Goal: Information Seeking & Learning: Learn about a topic

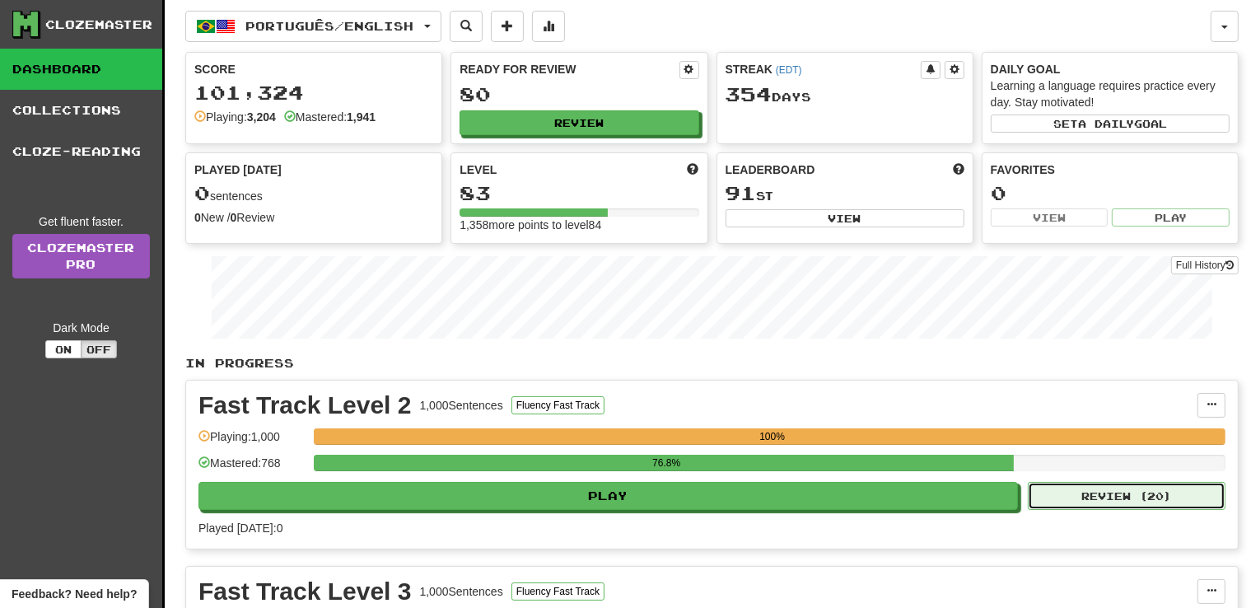
click at [1164, 497] on button "Review ( 20 )" at bounding box center [1127, 496] width 198 height 28
select select "**"
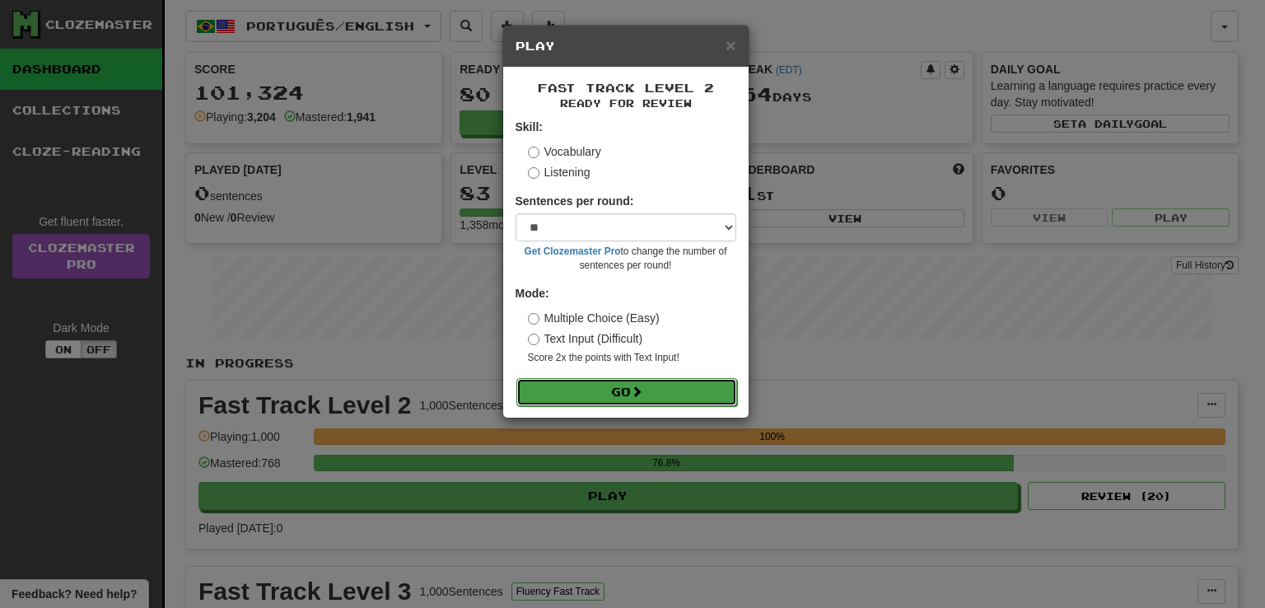
click at [593, 400] on button "Go" at bounding box center [626, 392] width 221 height 28
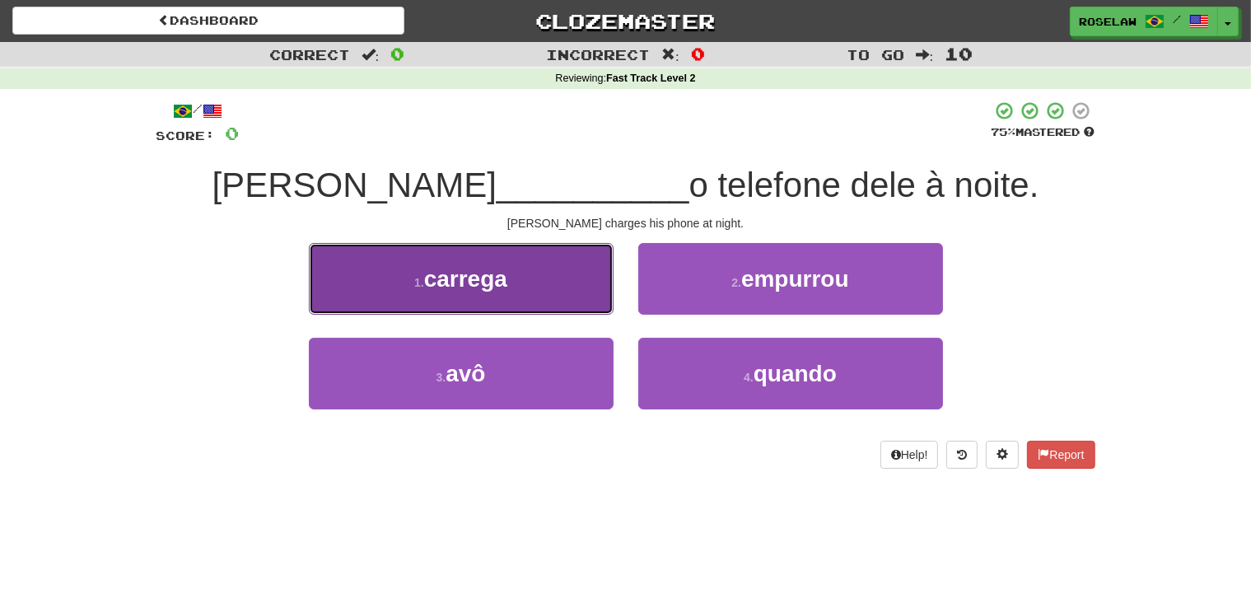
click at [558, 286] on button "1 . carrega" at bounding box center [461, 279] width 305 height 72
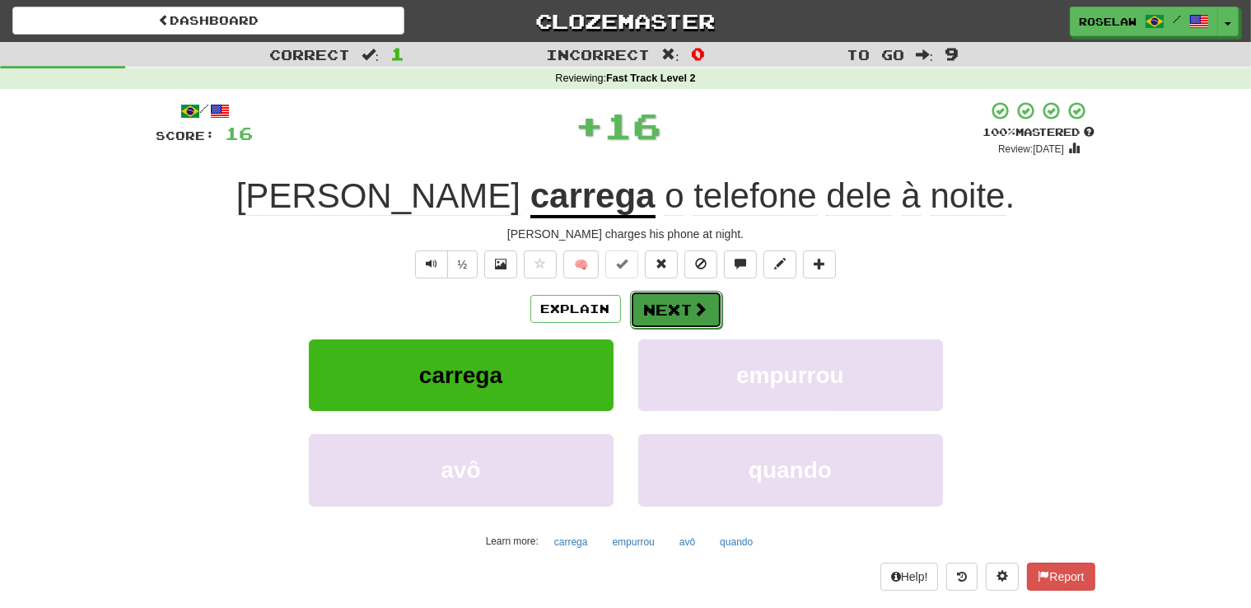
click at [663, 307] on button "Next" at bounding box center [676, 310] width 92 height 38
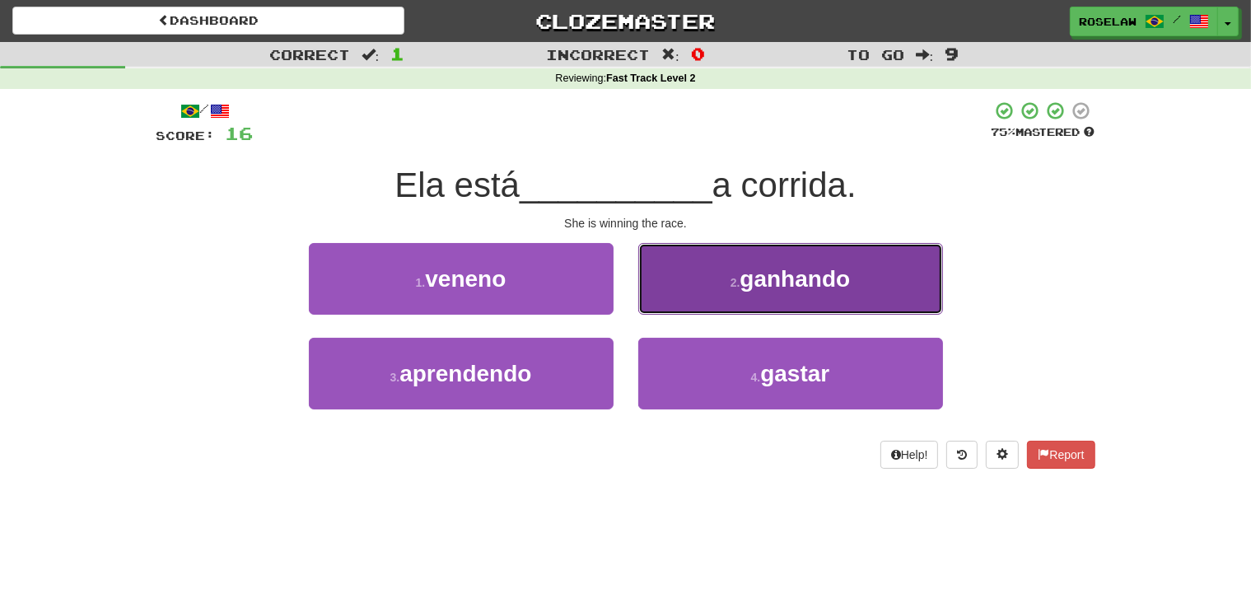
click at [707, 279] on button "2 . ganhando" at bounding box center [790, 279] width 305 height 72
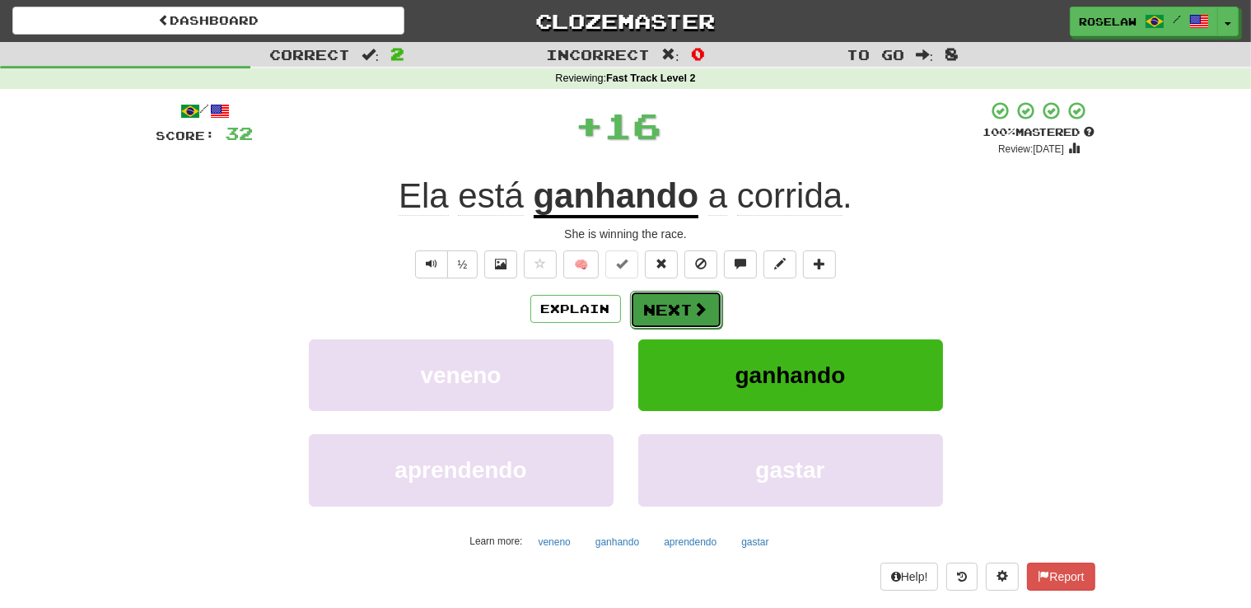
click at [665, 311] on button "Next" at bounding box center [676, 310] width 92 height 38
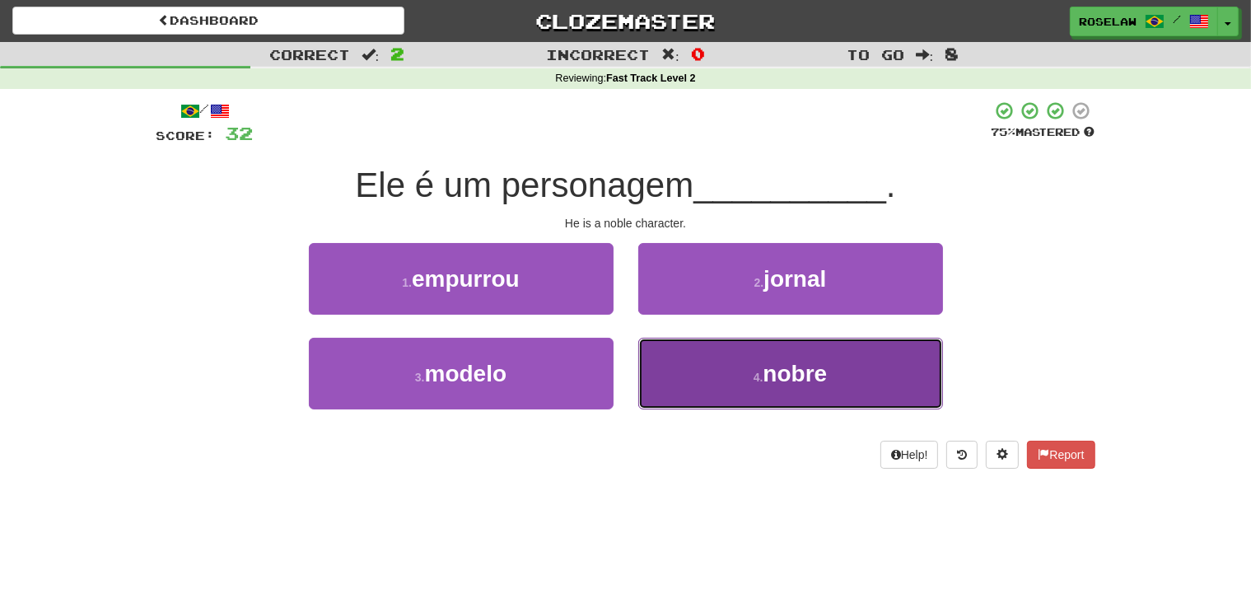
click at [693, 393] on button "4 . nobre" at bounding box center [790, 374] width 305 height 72
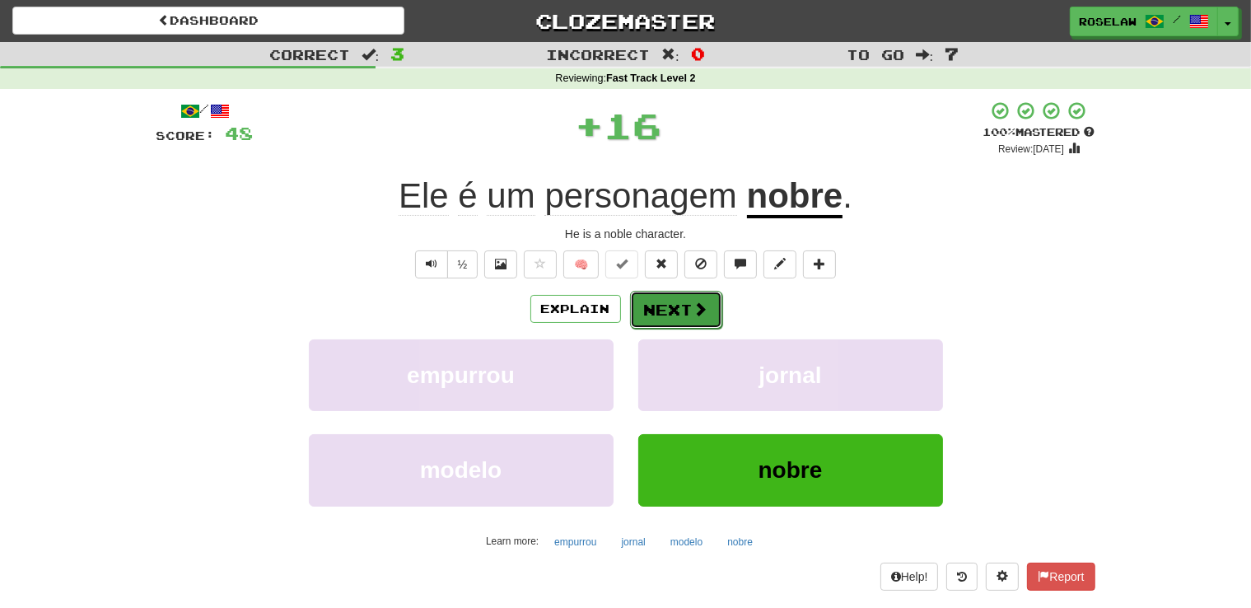
click at [667, 308] on button "Next" at bounding box center [676, 310] width 92 height 38
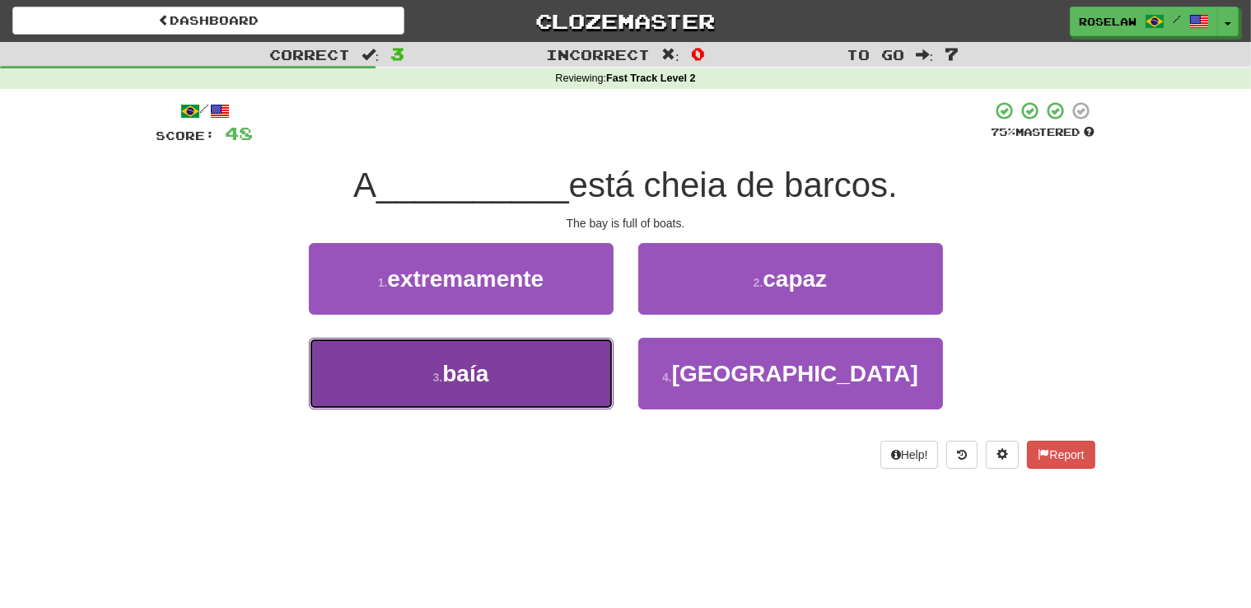
click at [560, 380] on button "3 . baía" at bounding box center [461, 374] width 305 height 72
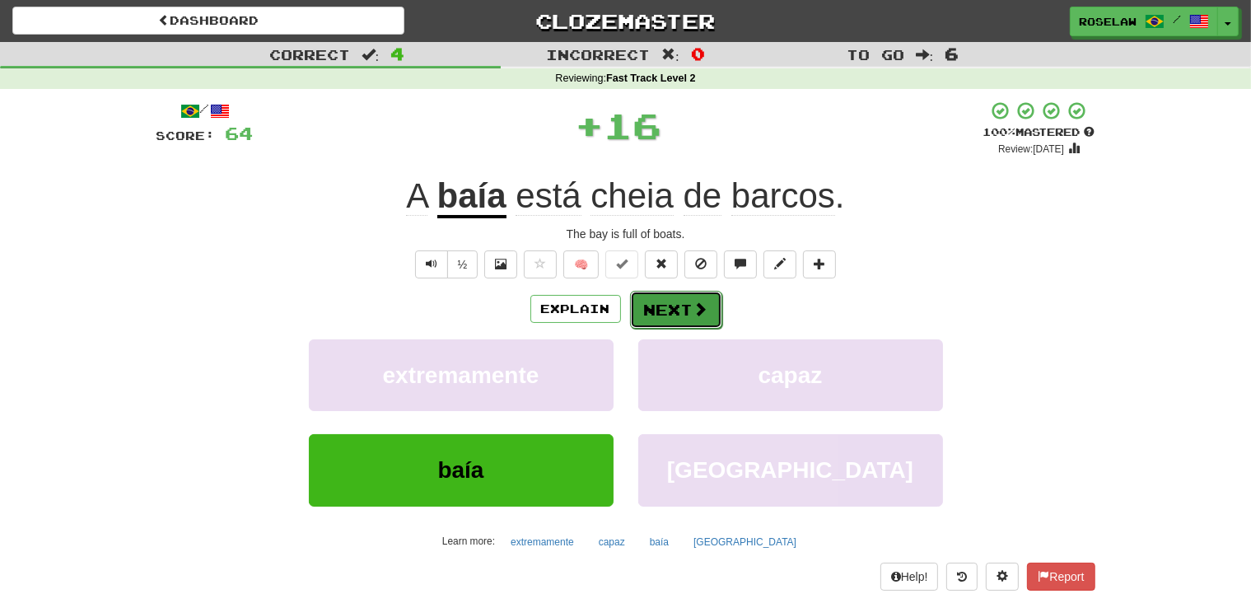
click at [680, 315] on button "Next" at bounding box center [676, 310] width 92 height 38
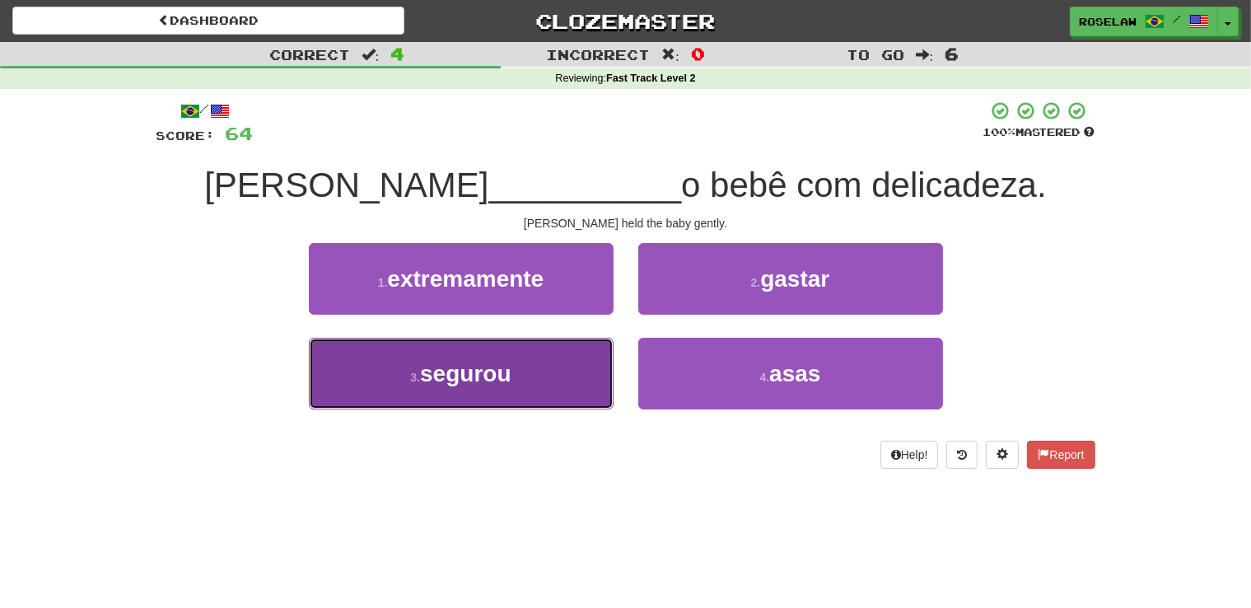
click at [559, 384] on button "3 . segurou" at bounding box center [461, 374] width 305 height 72
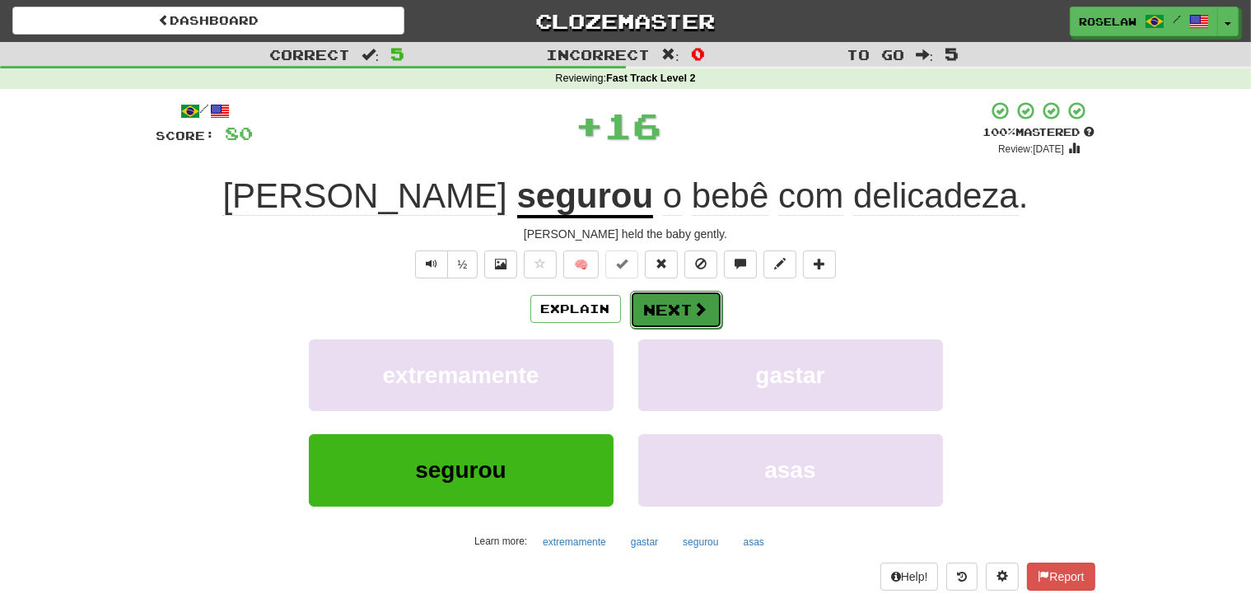
click at [668, 310] on button "Next" at bounding box center [676, 310] width 92 height 38
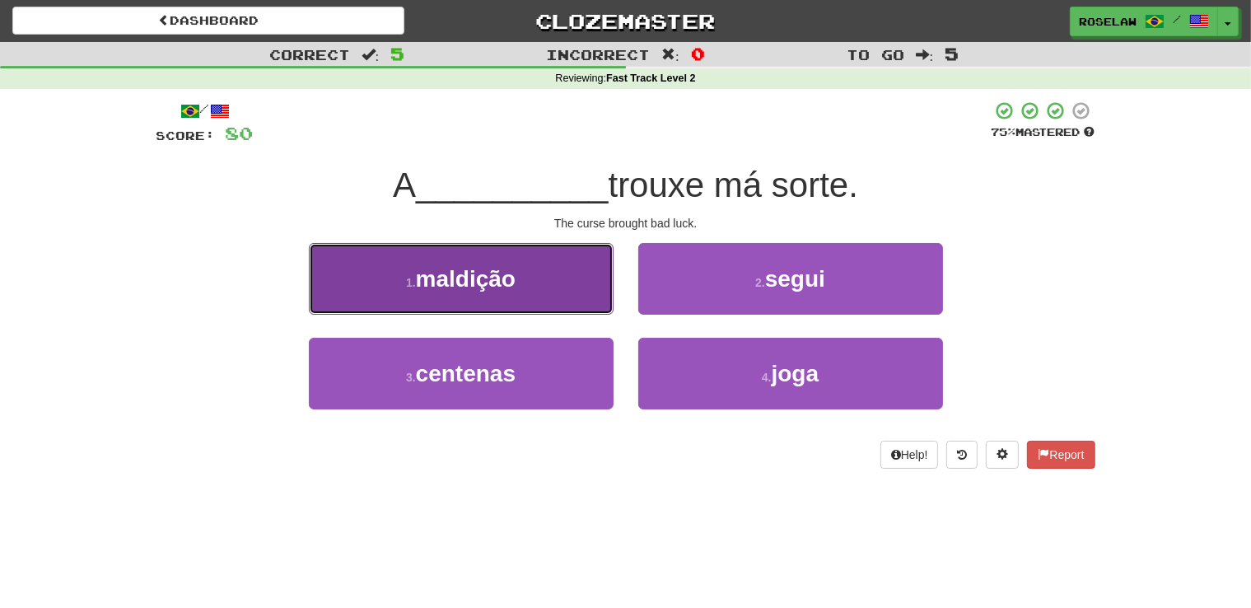
click at [574, 290] on button "1 . maldição" at bounding box center [461, 279] width 305 height 72
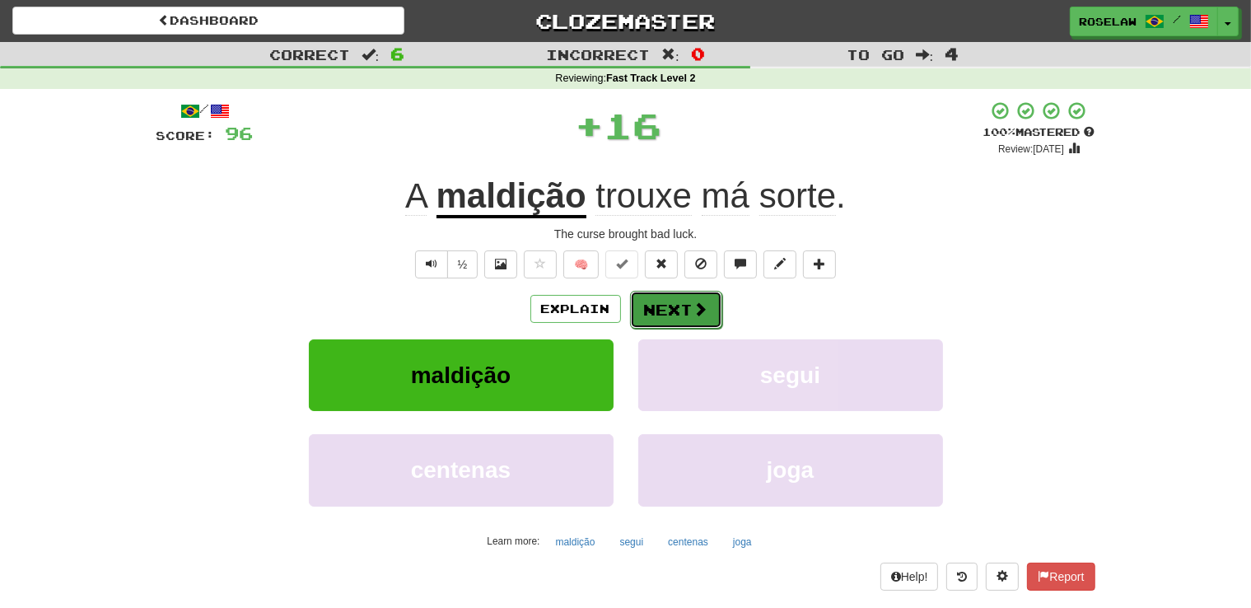
click at [664, 304] on button "Next" at bounding box center [676, 310] width 92 height 38
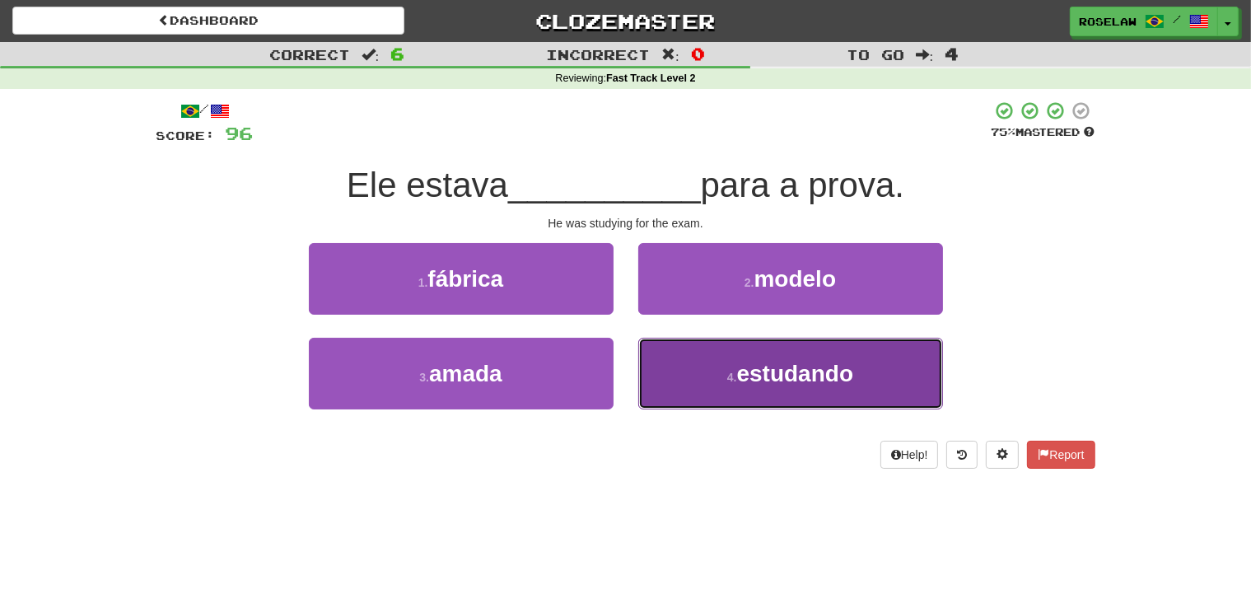
click at [708, 394] on button "4 . estudando" at bounding box center [790, 374] width 305 height 72
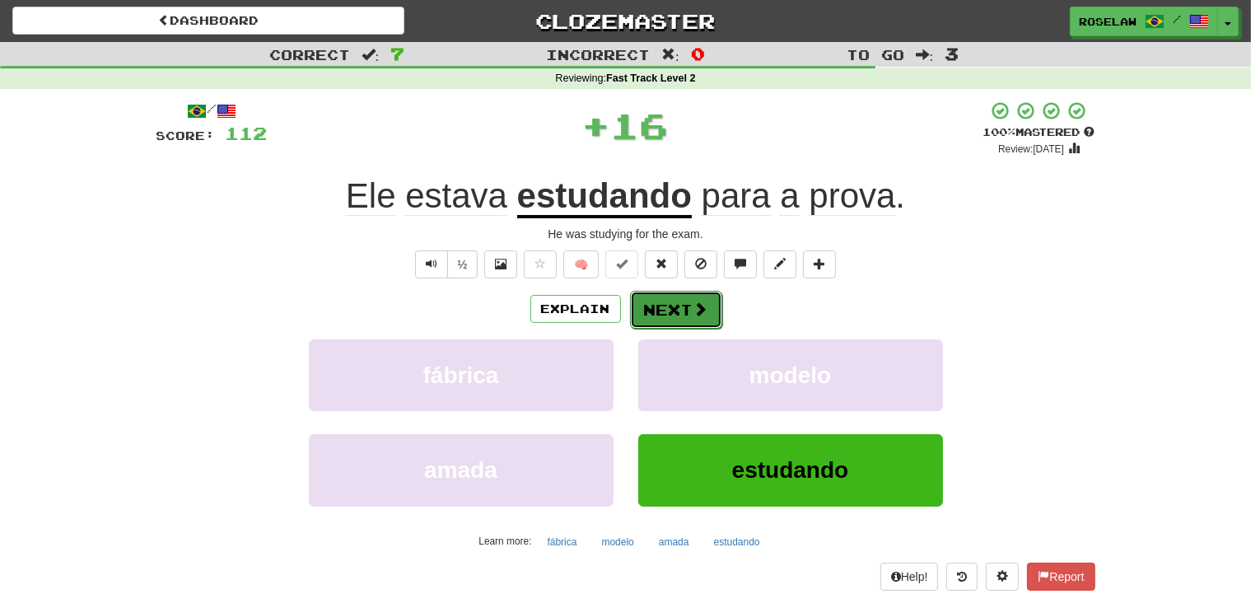
click at [665, 307] on button "Next" at bounding box center [676, 310] width 92 height 38
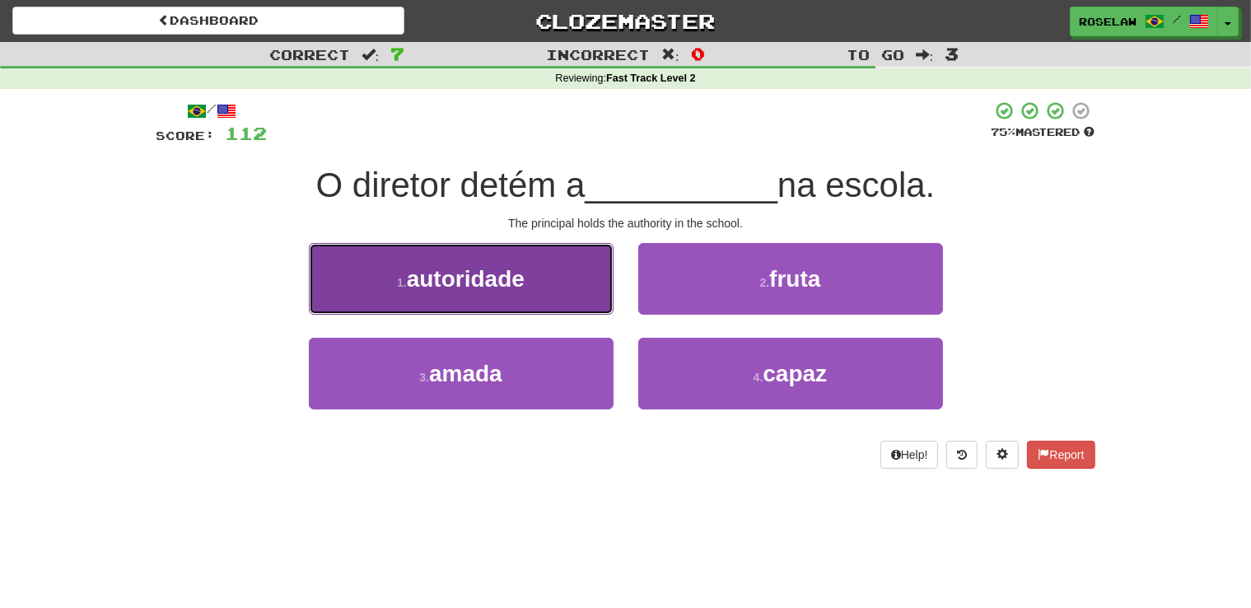
click at [579, 285] on button "1 . autoridade" at bounding box center [461, 279] width 305 height 72
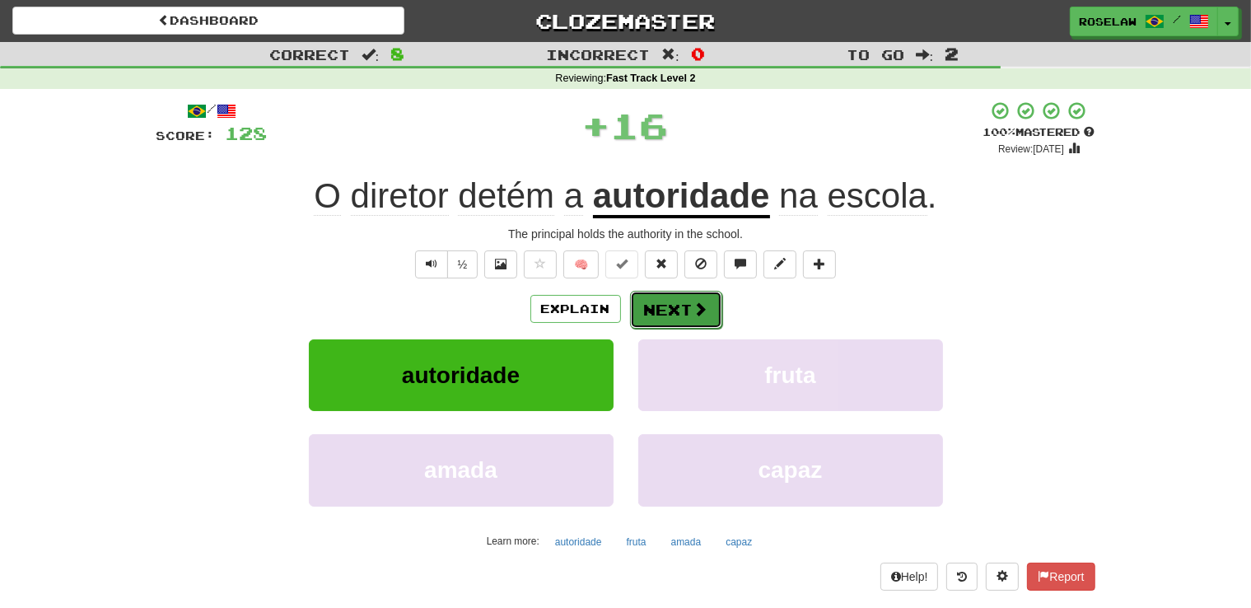
click at [670, 305] on button "Next" at bounding box center [676, 310] width 92 height 38
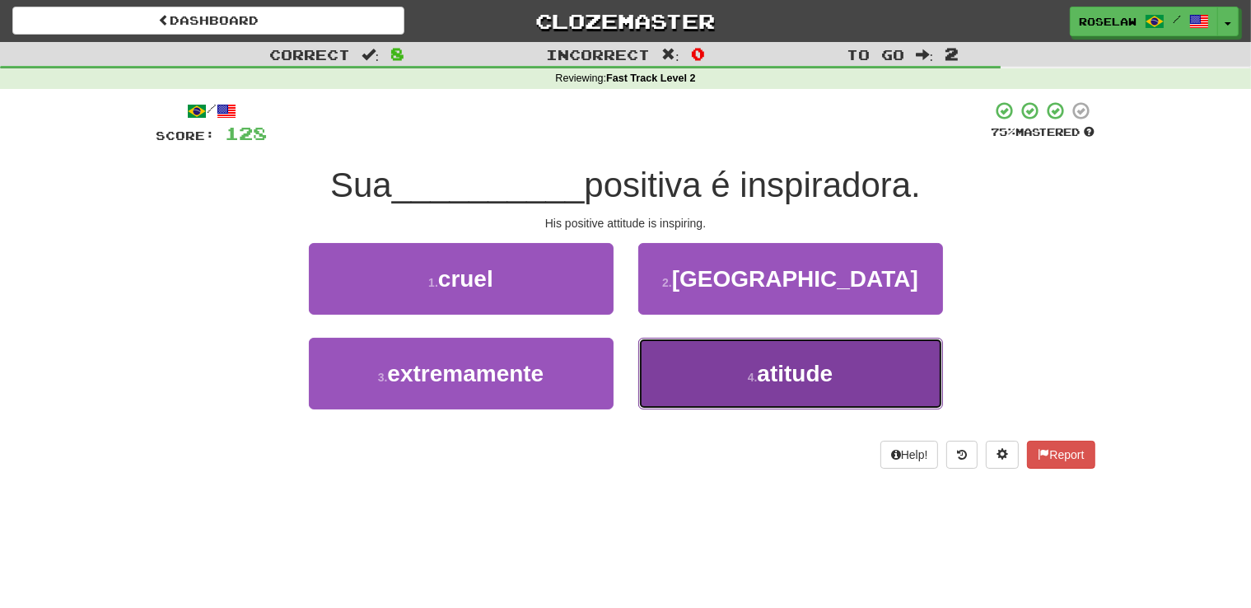
click at [696, 384] on button "4 . atitude" at bounding box center [790, 374] width 305 height 72
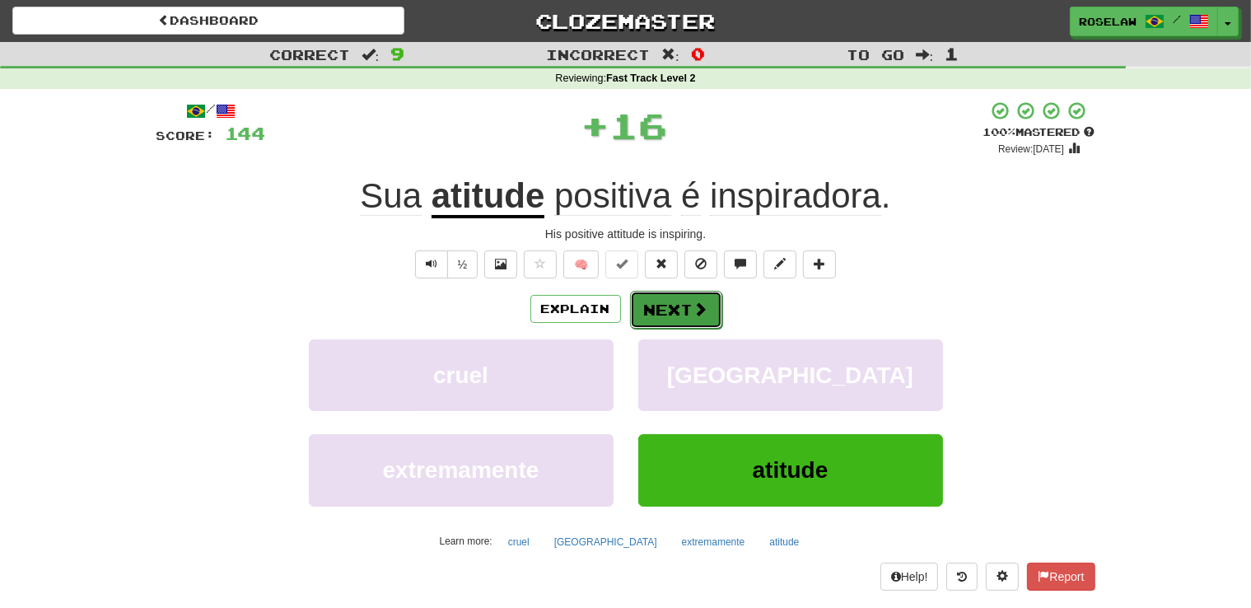
click at [665, 301] on button "Next" at bounding box center [676, 310] width 92 height 38
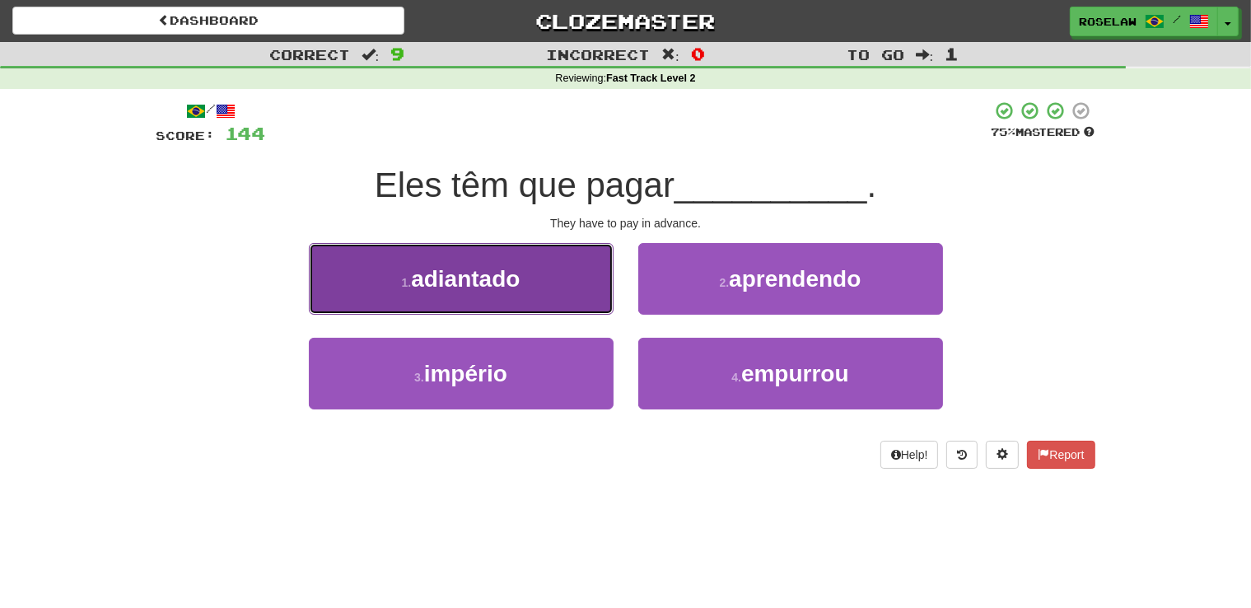
click at [565, 283] on button "1 . adiantado" at bounding box center [461, 279] width 305 height 72
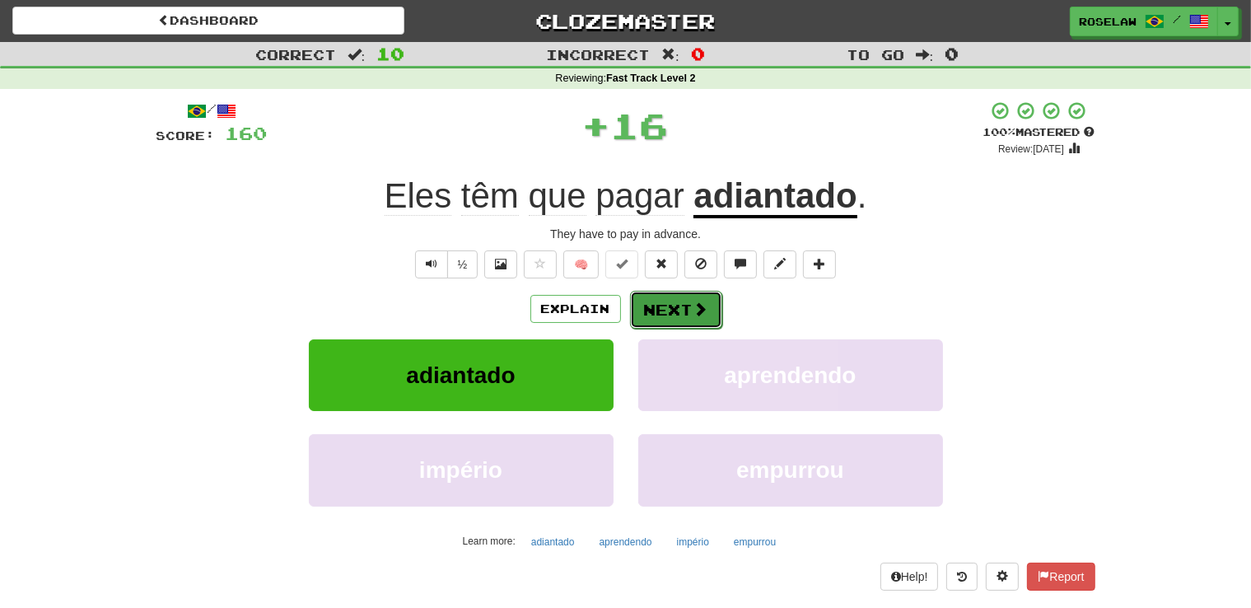
click at [670, 304] on button "Next" at bounding box center [676, 310] width 92 height 38
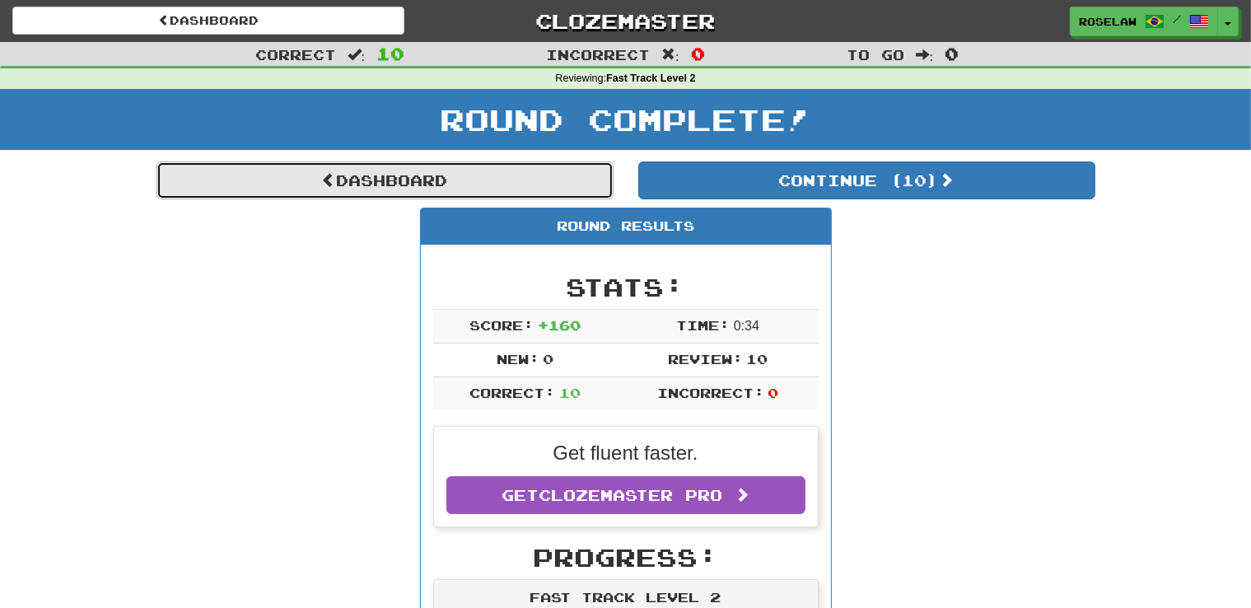
click at [360, 175] on link "Dashboard" at bounding box center [384, 180] width 457 height 38
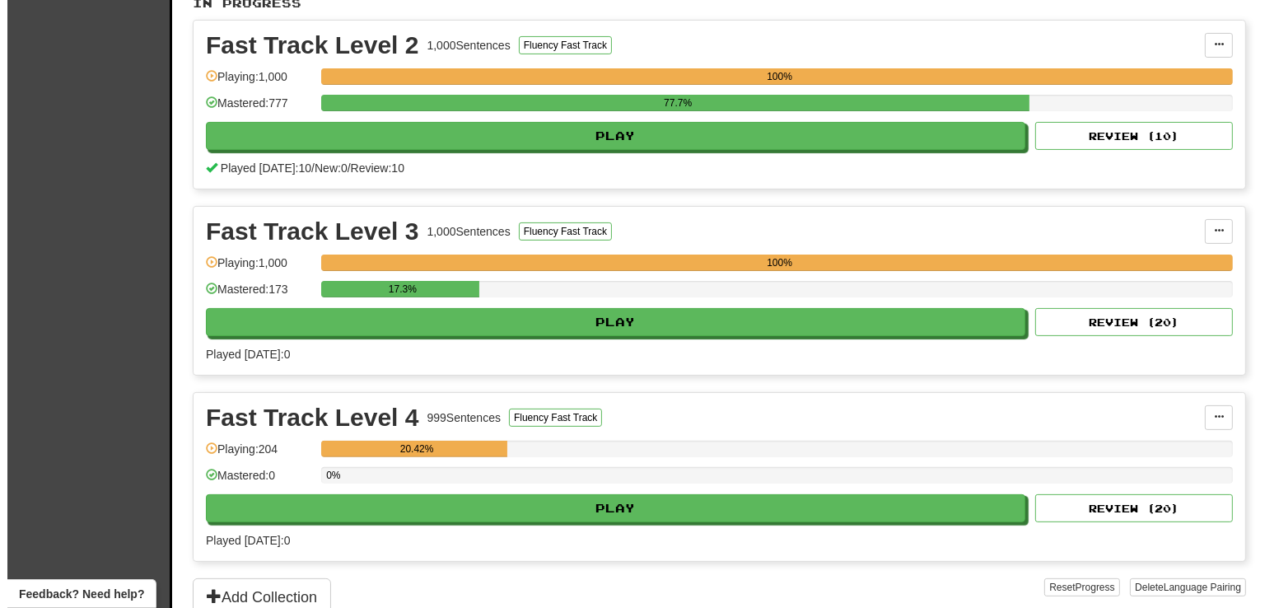
scroll to position [366, 0]
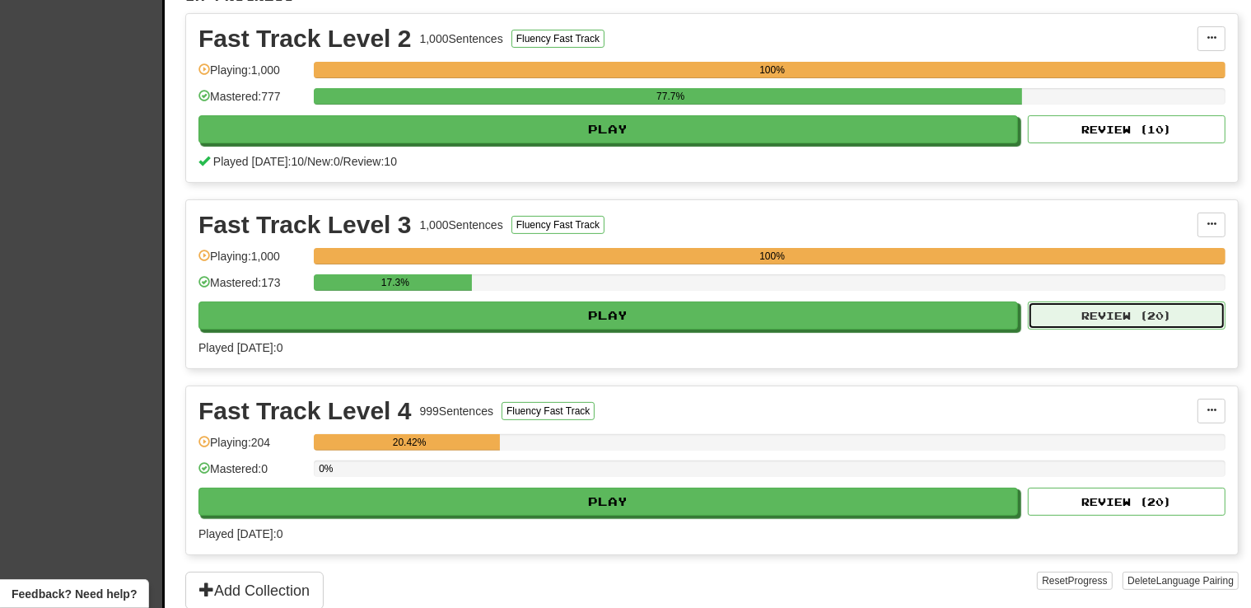
click at [1157, 314] on button "Review ( 20 )" at bounding box center [1127, 315] width 198 height 28
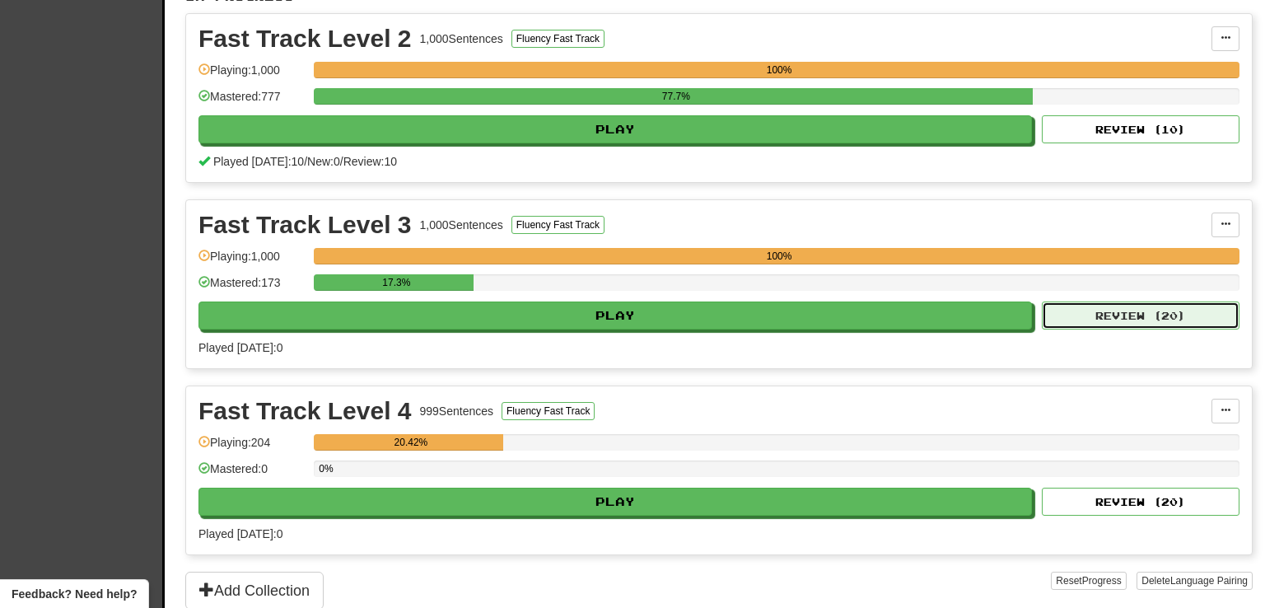
select select "**"
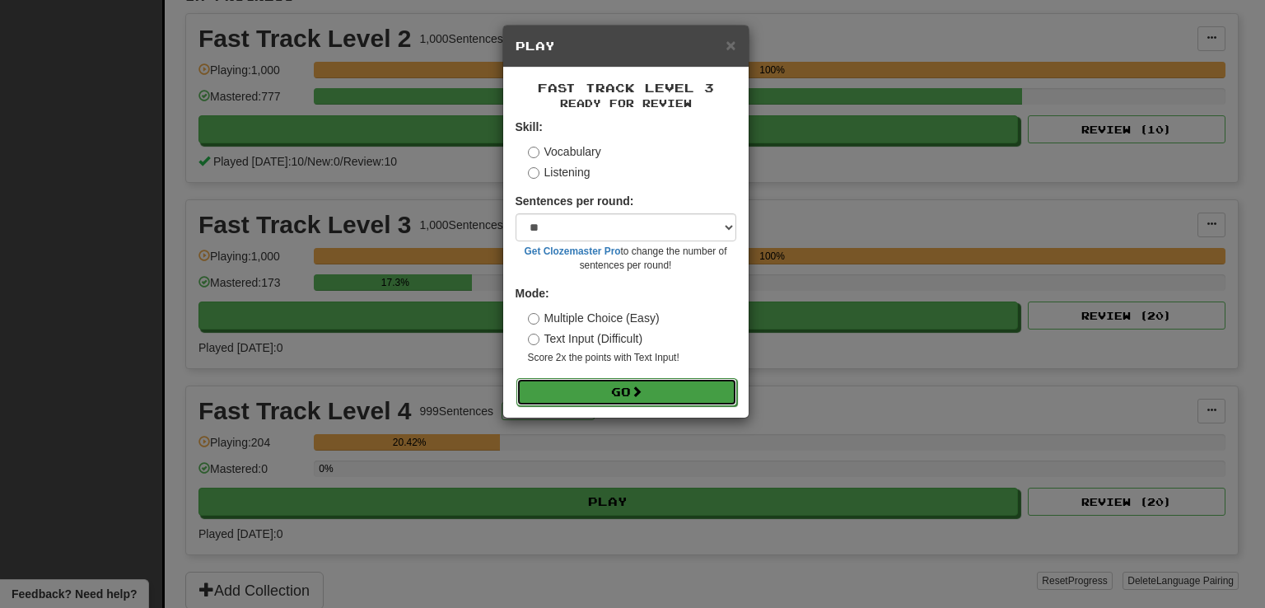
click at [581, 391] on button "Go" at bounding box center [626, 392] width 221 height 28
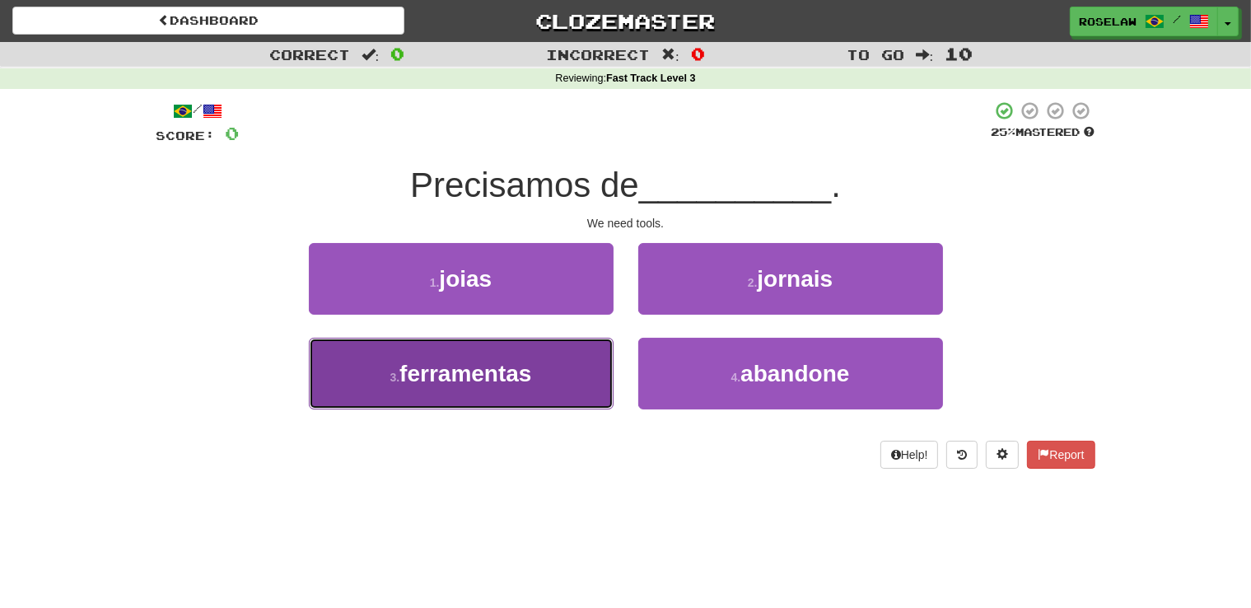
click at [531, 384] on span "ferramentas" at bounding box center [465, 374] width 132 height 26
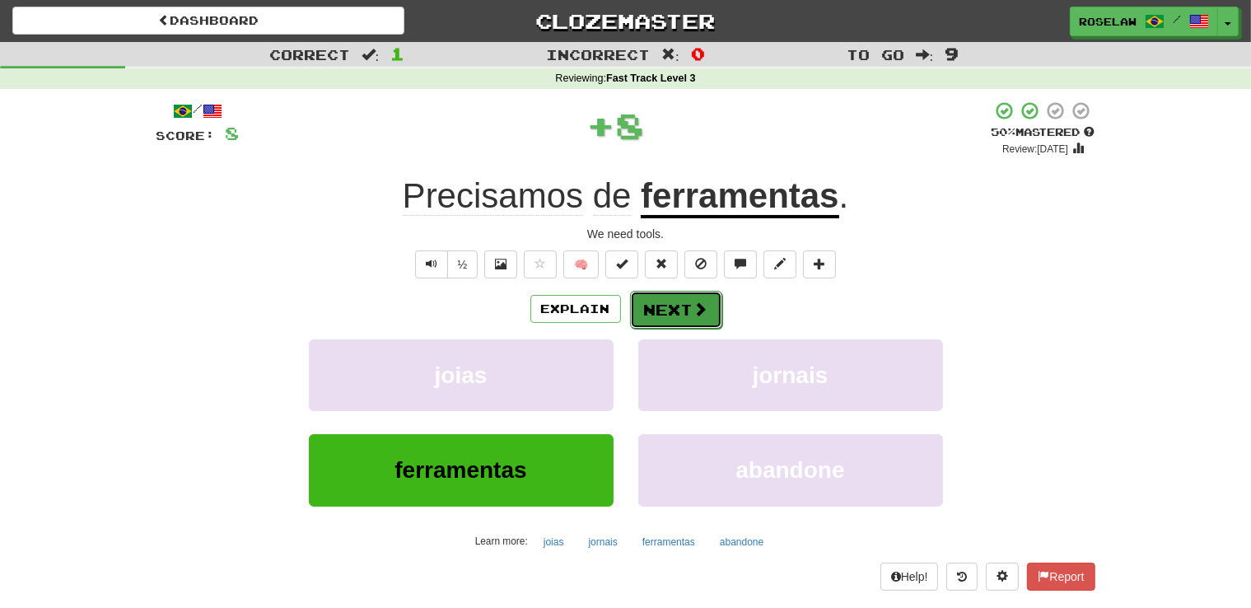
click at [655, 302] on button "Next" at bounding box center [676, 310] width 92 height 38
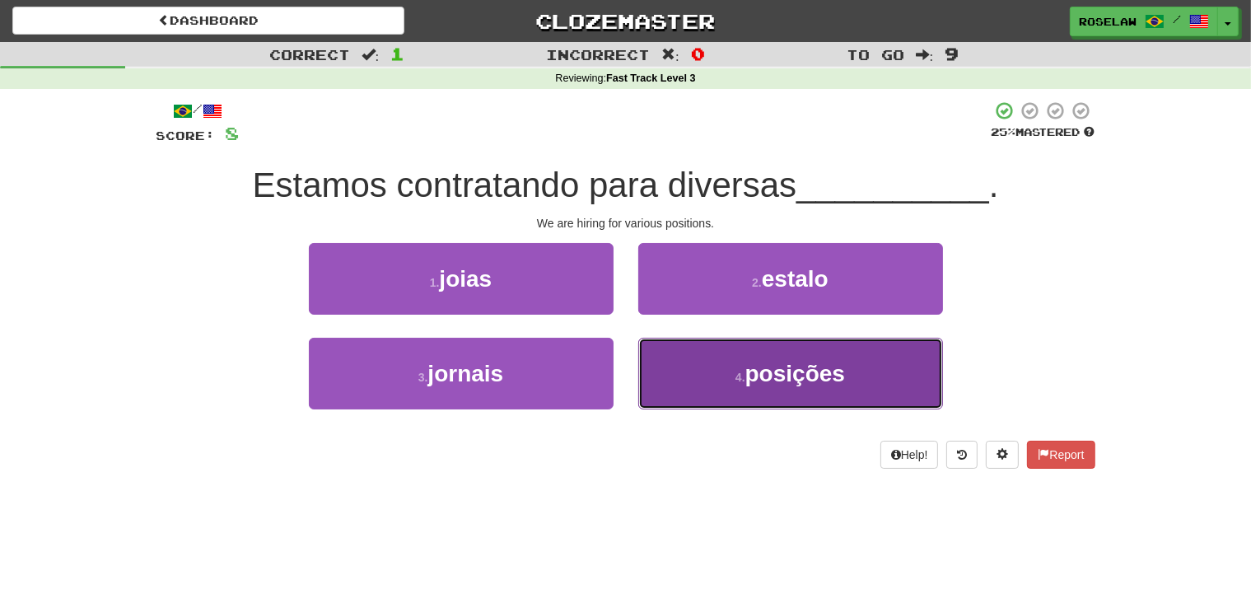
click at [700, 392] on button "4 . posições" at bounding box center [790, 374] width 305 height 72
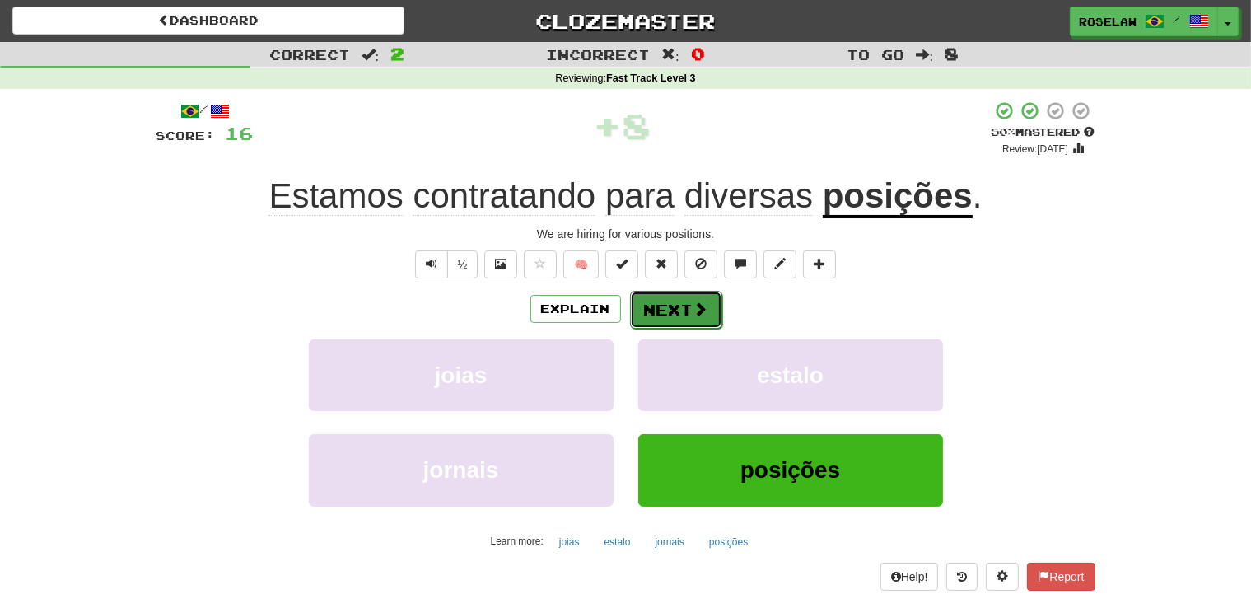
click at [657, 301] on button "Next" at bounding box center [676, 310] width 92 height 38
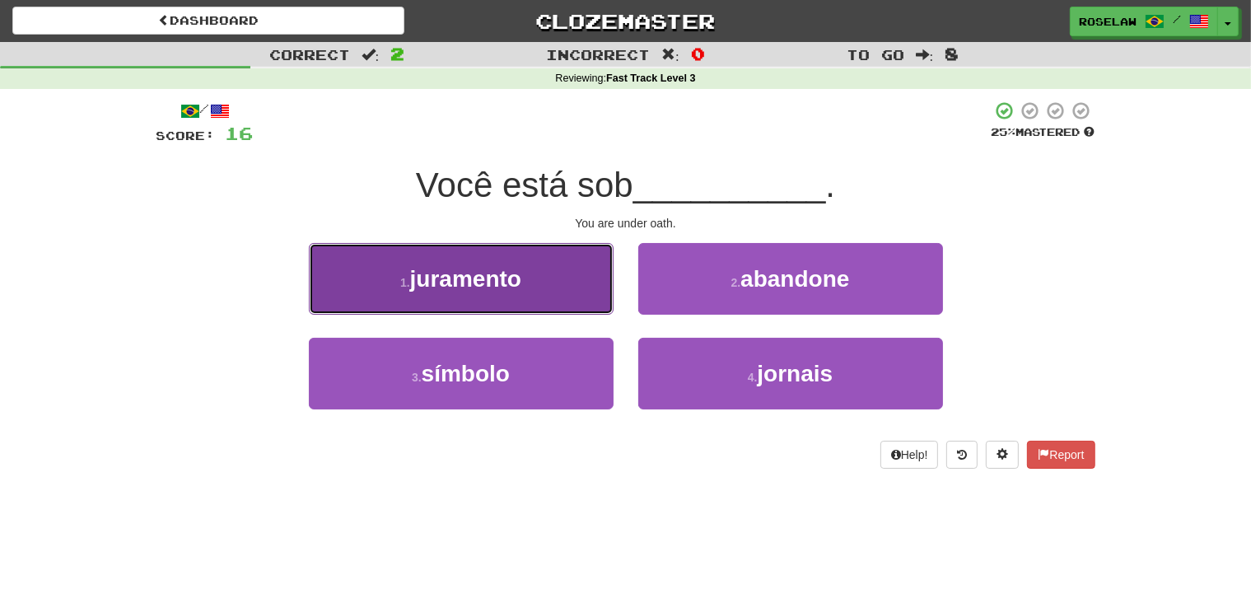
click at [536, 287] on button "1 . juramento" at bounding box center [461, 279] width 305 height 72
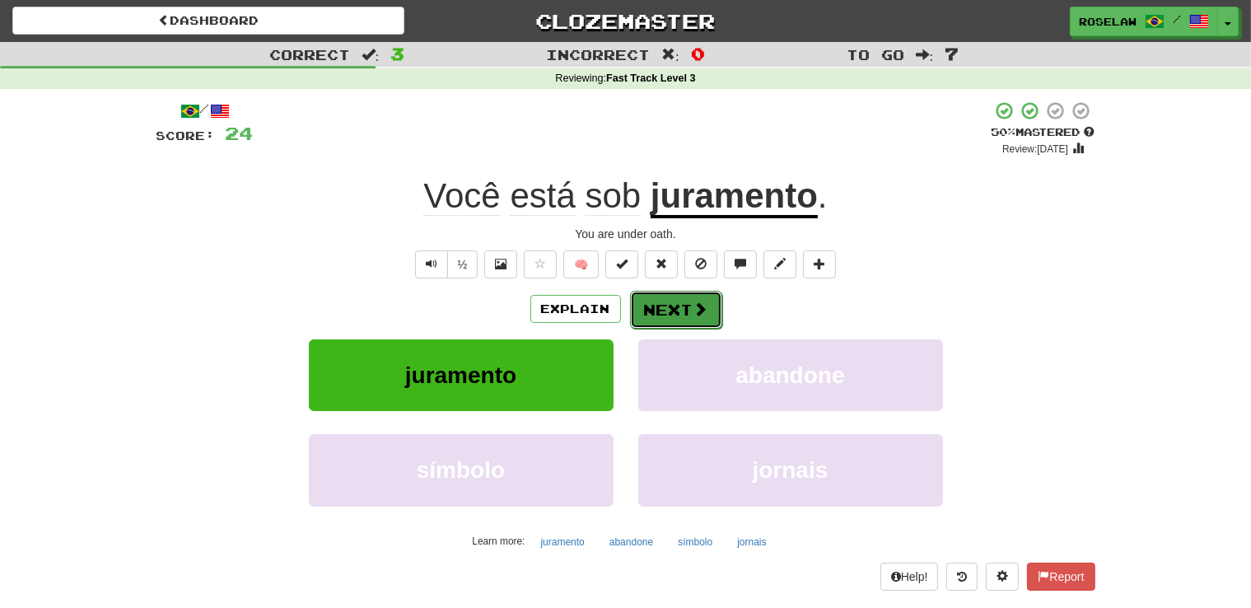
click at [658, 305] on button "Next" at bounding box center [676, 310] width 92 height 38
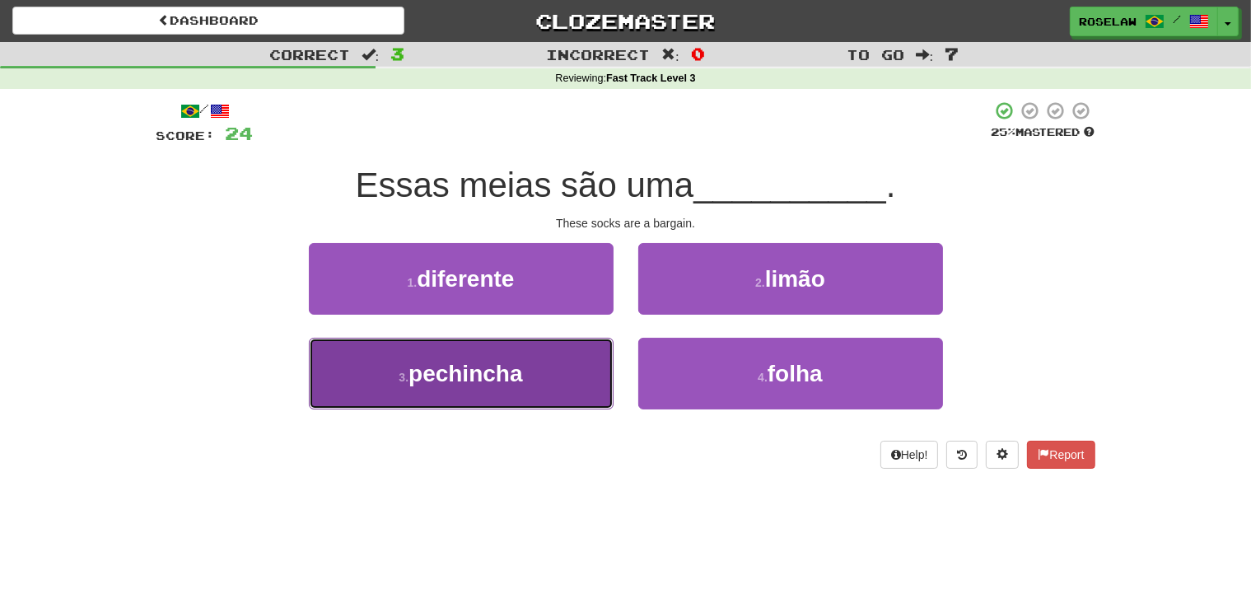
click at [515, 387] on button "3 . pechincha" at bounding box center [461, 374] width 305 height 72
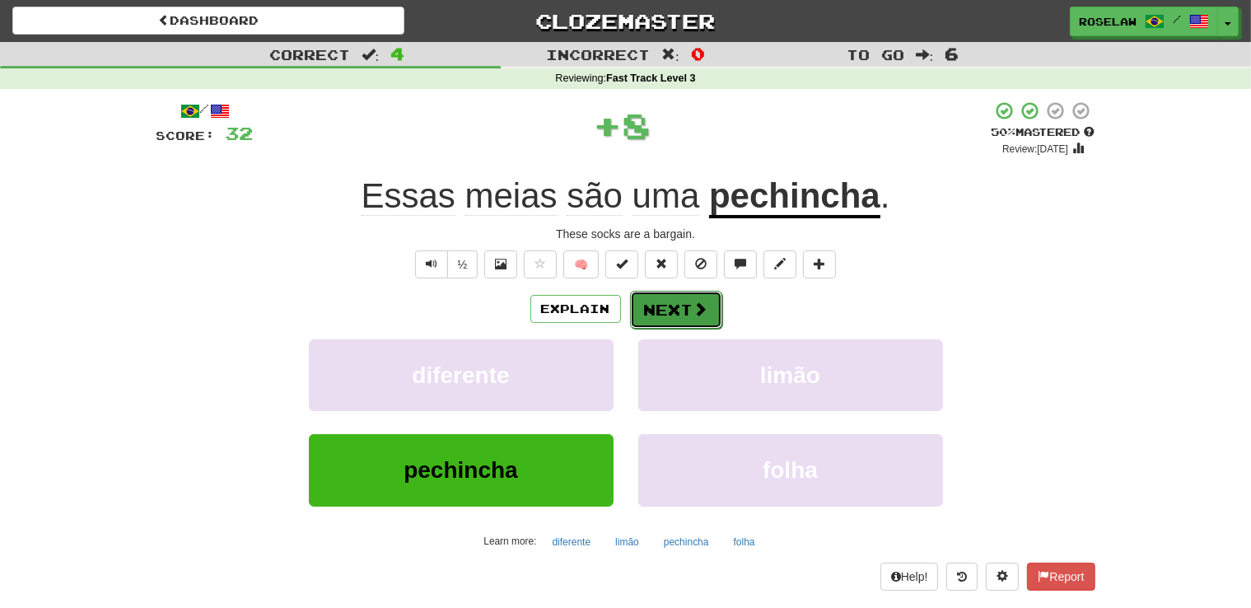
click at [654, 312] on button "Next" at bounding box center [676, 310] width 92 height 38
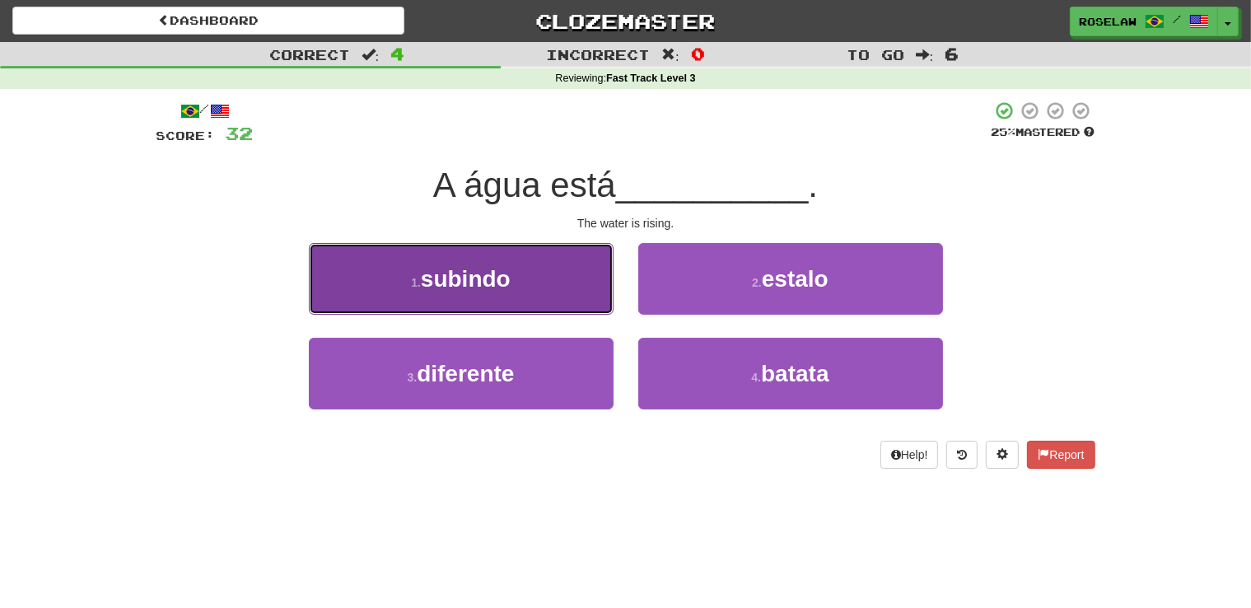
click at [542, 290] on button "1 . subindo" at bounding box center [461, 279] width 305 height 72
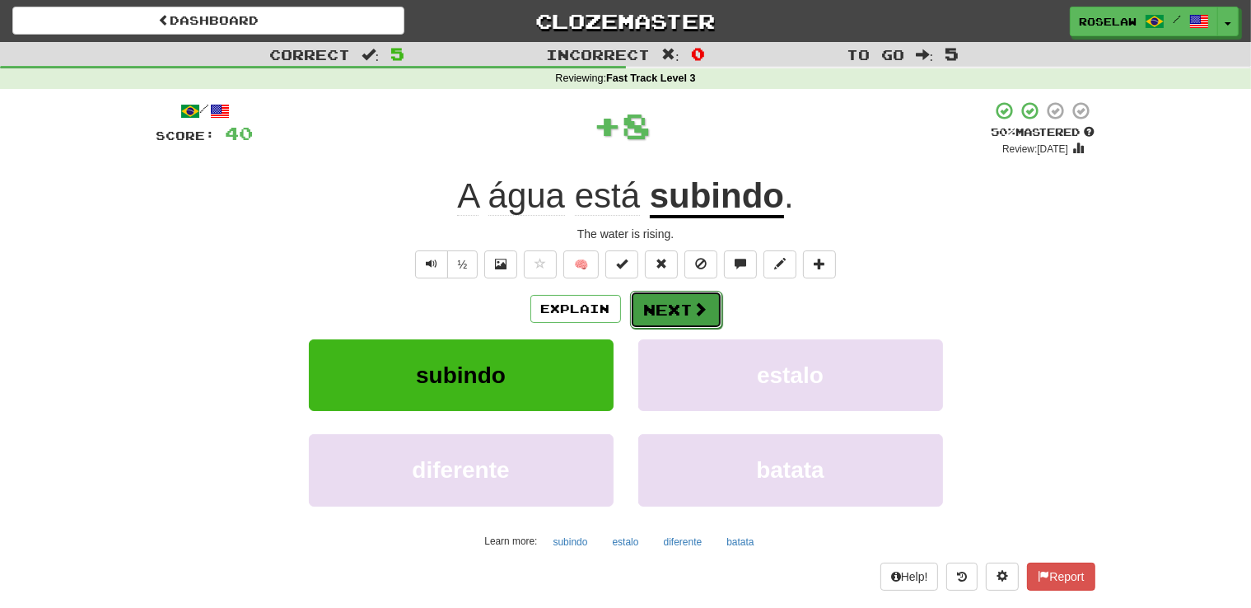
click at [657, 308] on button "Next" at bounding box center [676, 310] width 92 height 38
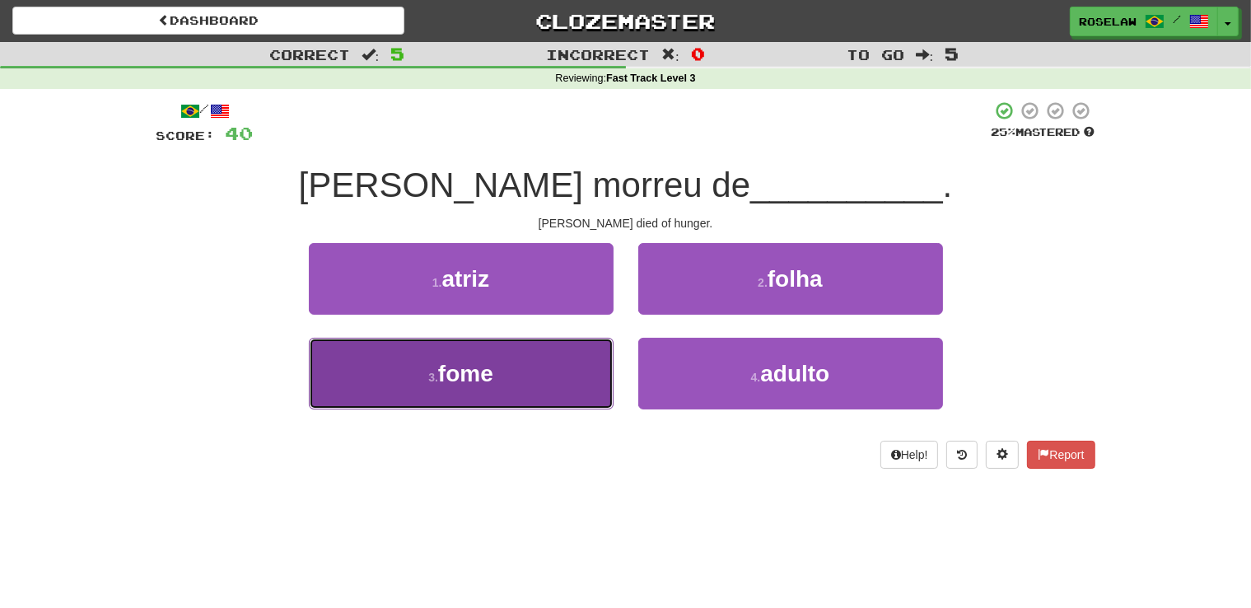
click at [527, 389] on button "3 . fome" at bounding box center [461, 374] width 305 height 72
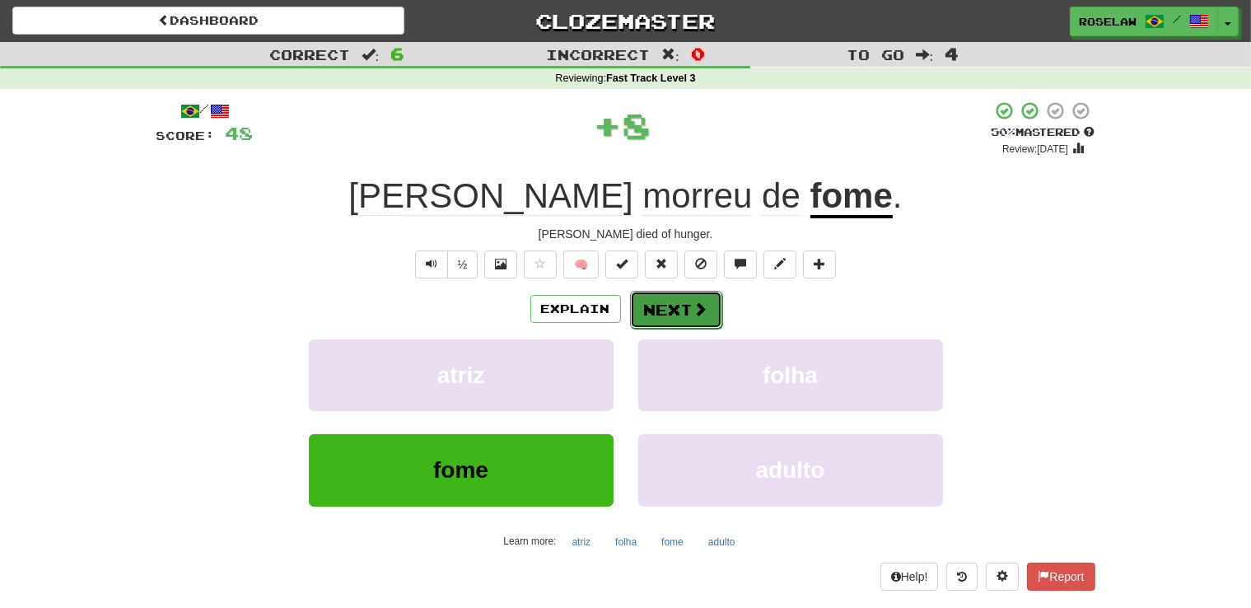
click at [652, 301] on button "Next" at bounding box center [676, 310] width 92 height 38
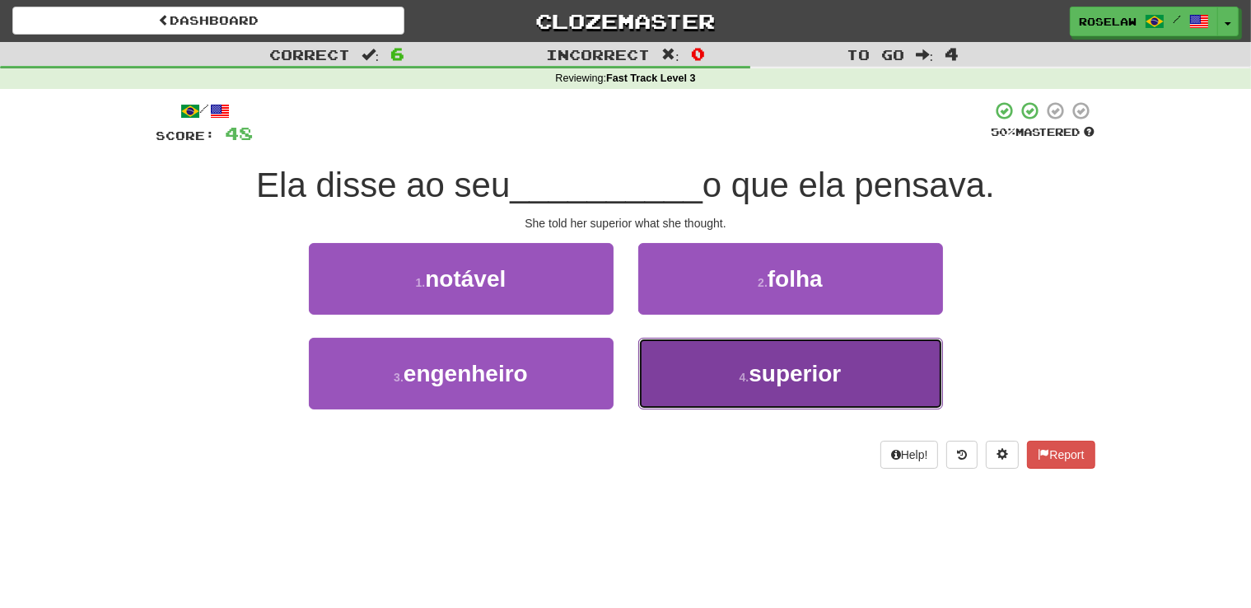
click at [718, 383] on button "4 . superior" at bounding box center [790, 374] width 305 height 72
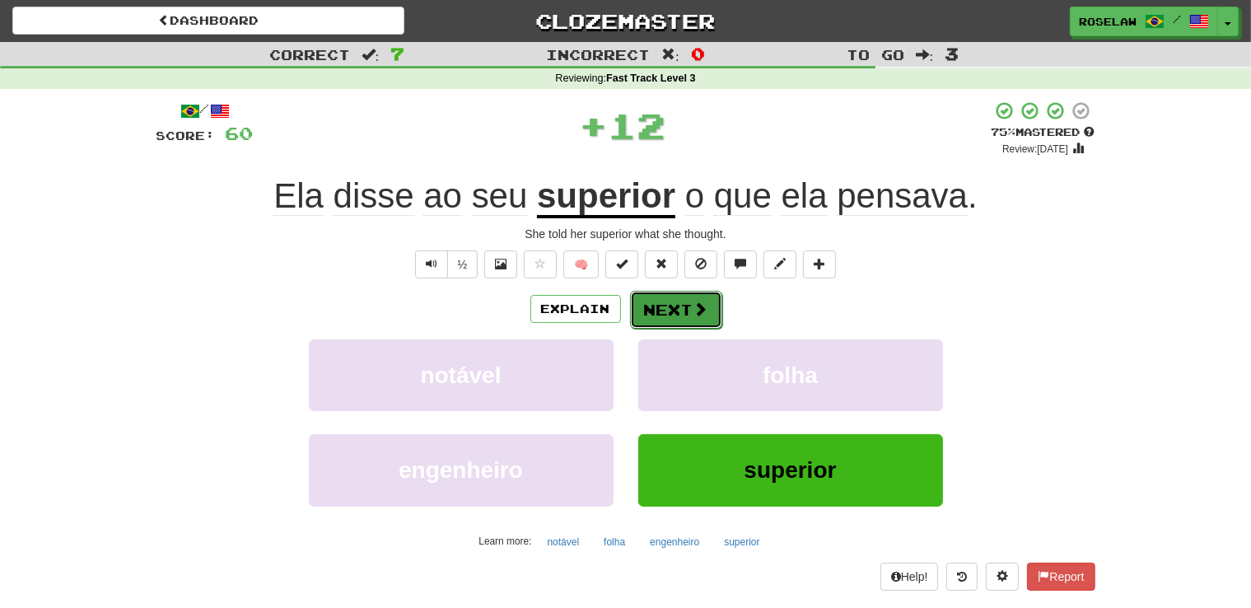
click at [659, 301] on button "Next" at bounding box center [676, 310] width 92 height 38
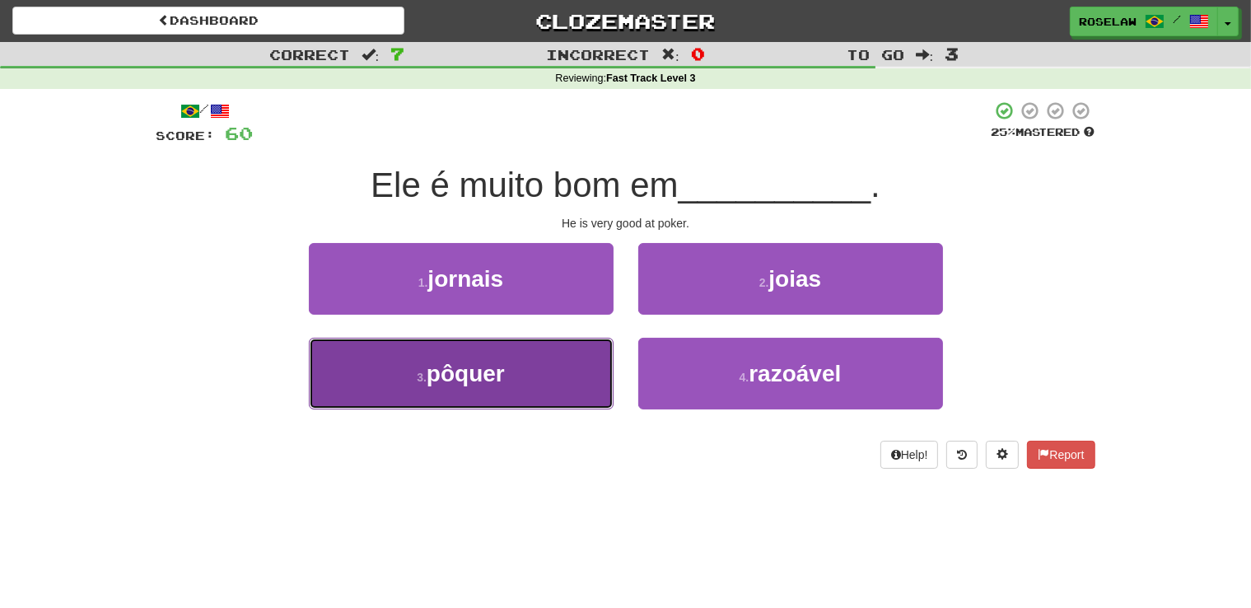
click at [534, 398] on button "3 . pôquer" at bounding box center [461, 374] width 305 height 72
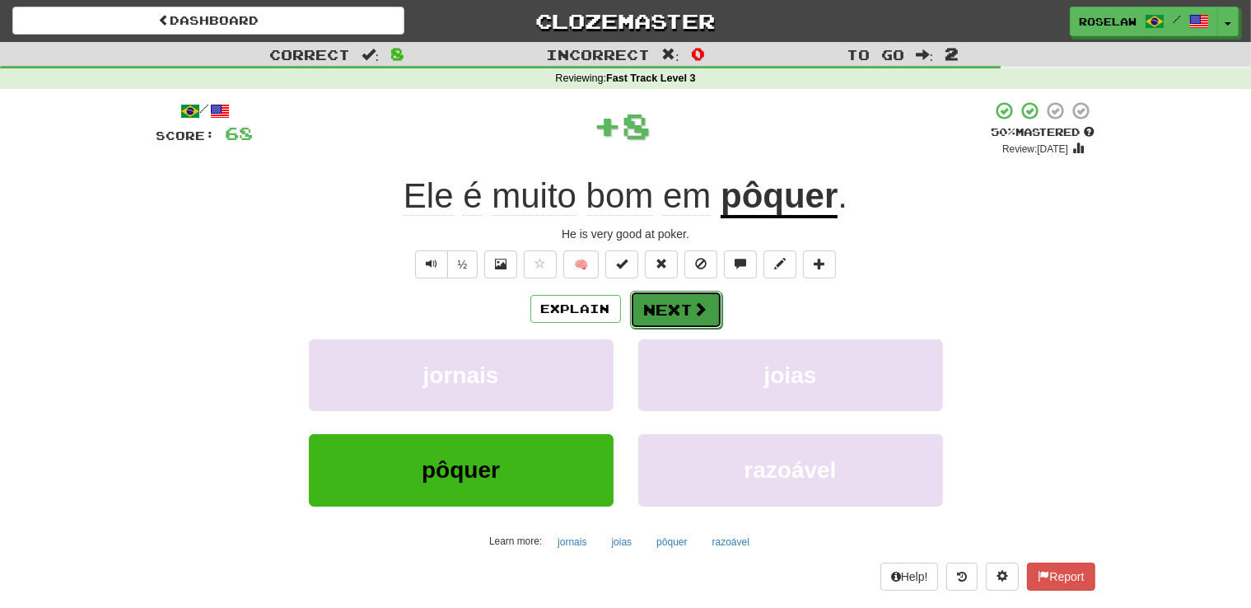
click at [659, 299] on button "Next" at bounding box center [676, 310] width 92 height 38
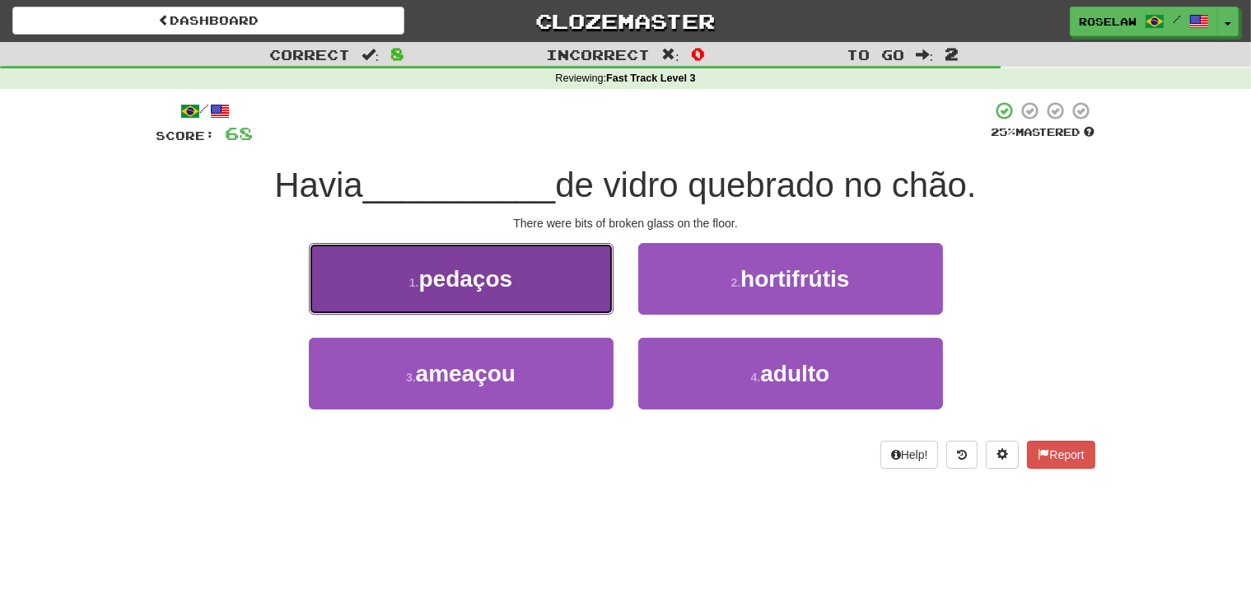
click at [551, 285] on button "1 . pedaços" at bounding box center [461, 279] width 305 height 72
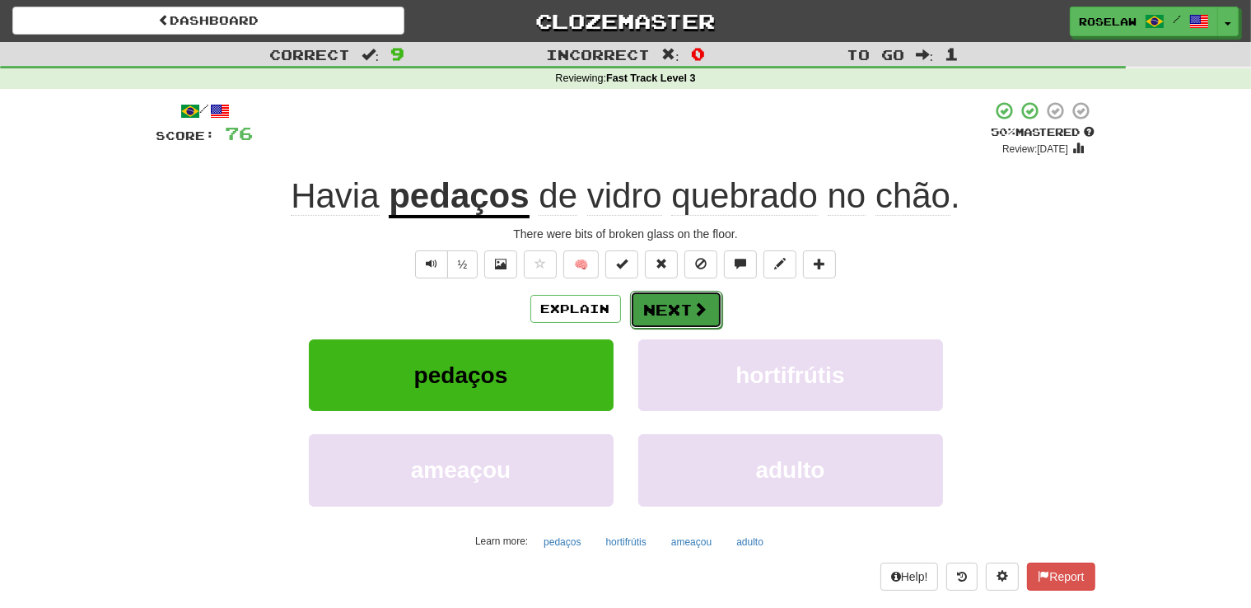
click at [654, 309] on button "Next" at bounding box center [676, 310] width 92 height 38
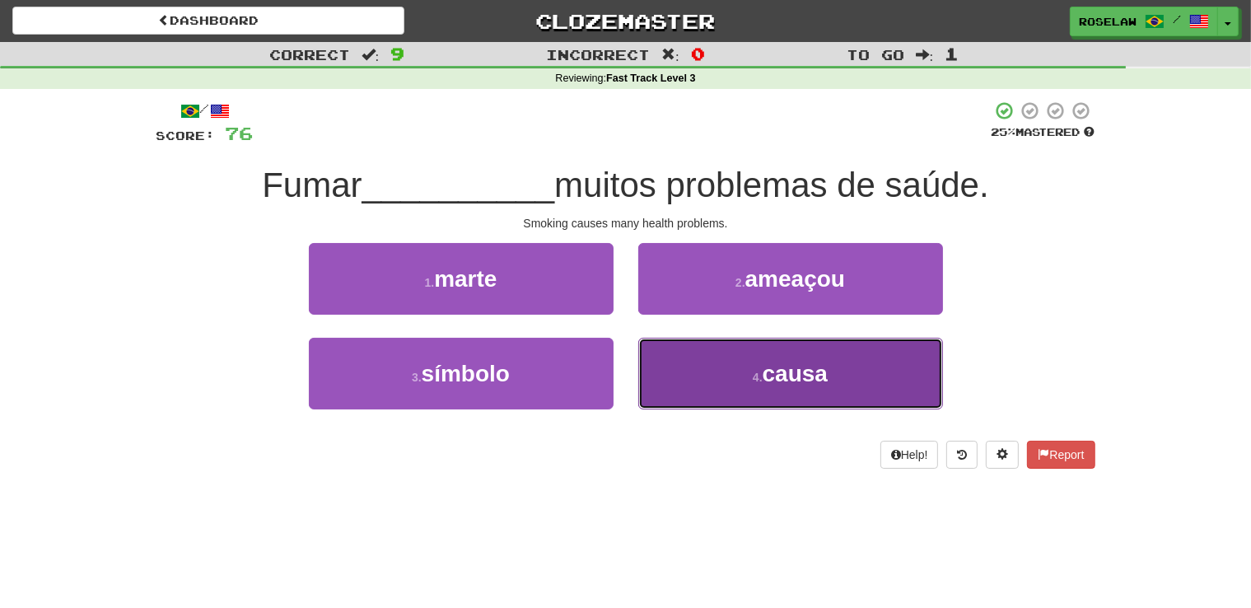
click at [690, 399] on button "4 . causa" at bounding box center [790, 374] width 305 height 72
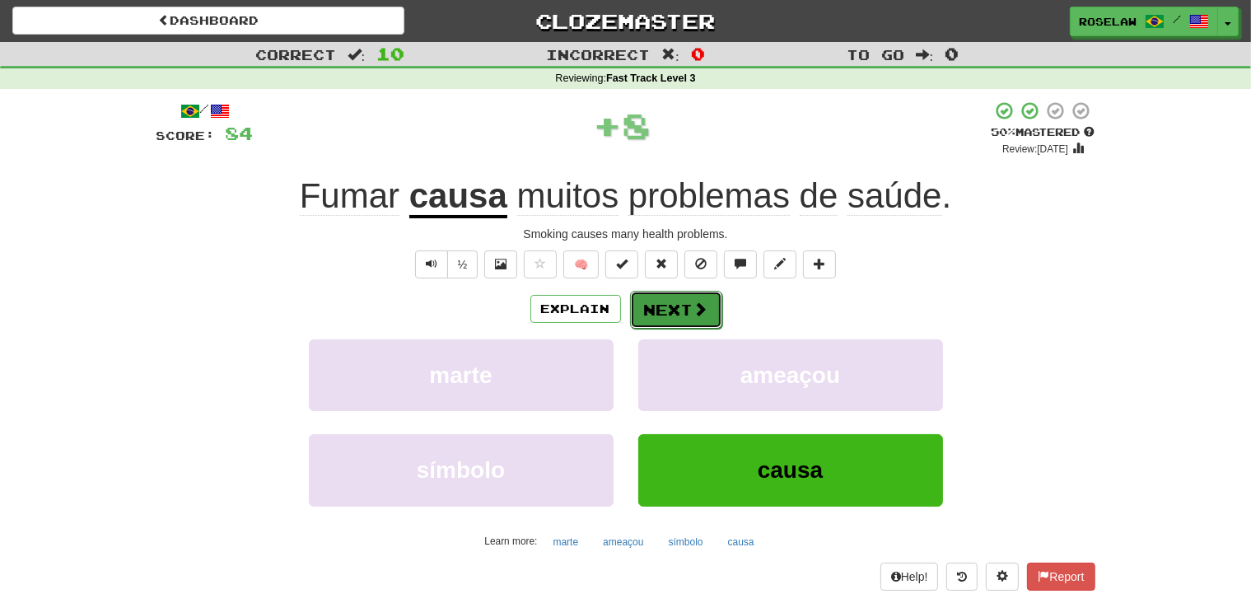
click at [662, 303] on button "Next" at bounding box center [676, 310] width 92 height 38
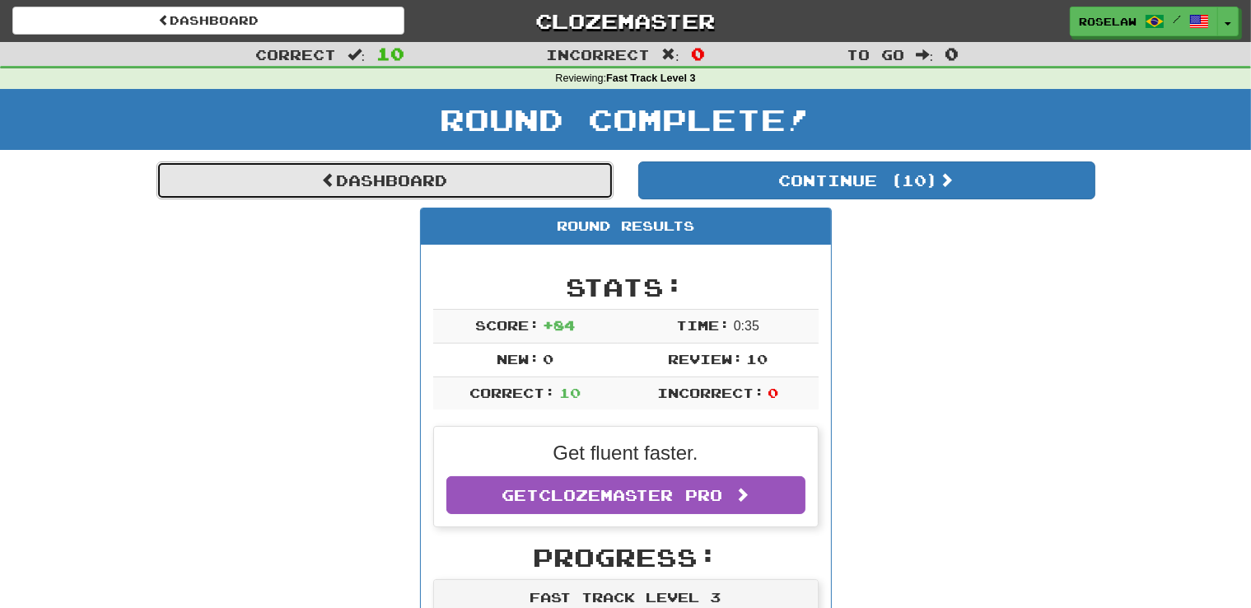
click at [419, 175] on link "Dashboard" at bounding box center [384, 180] width 457 height 38
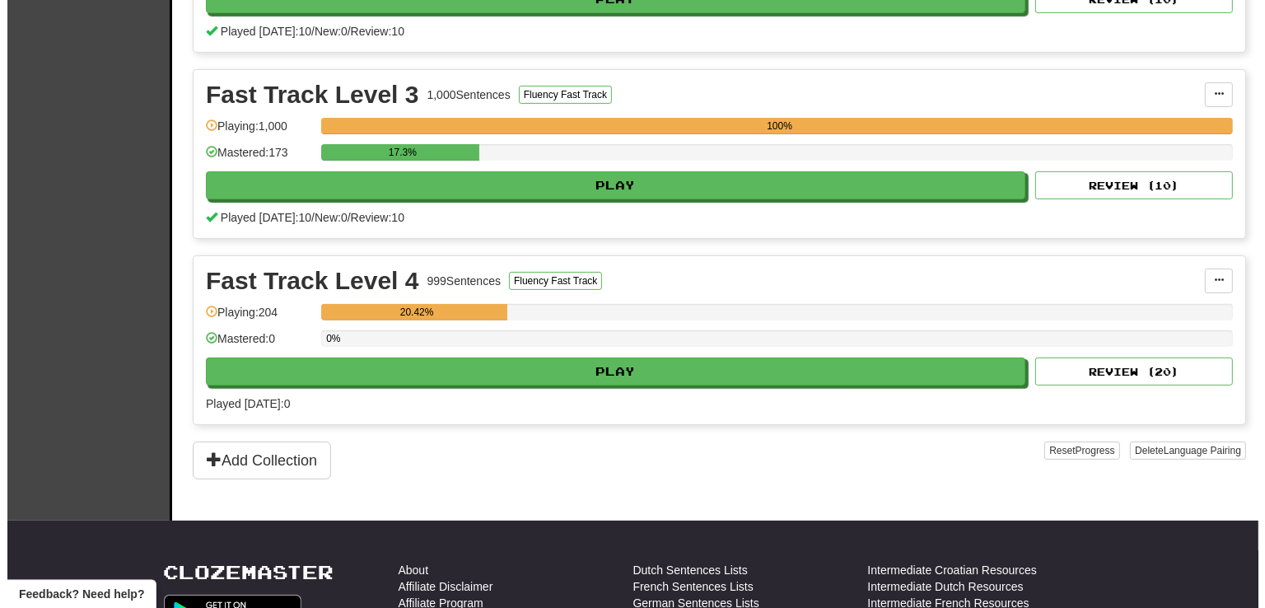
scroll to position [520, 0]
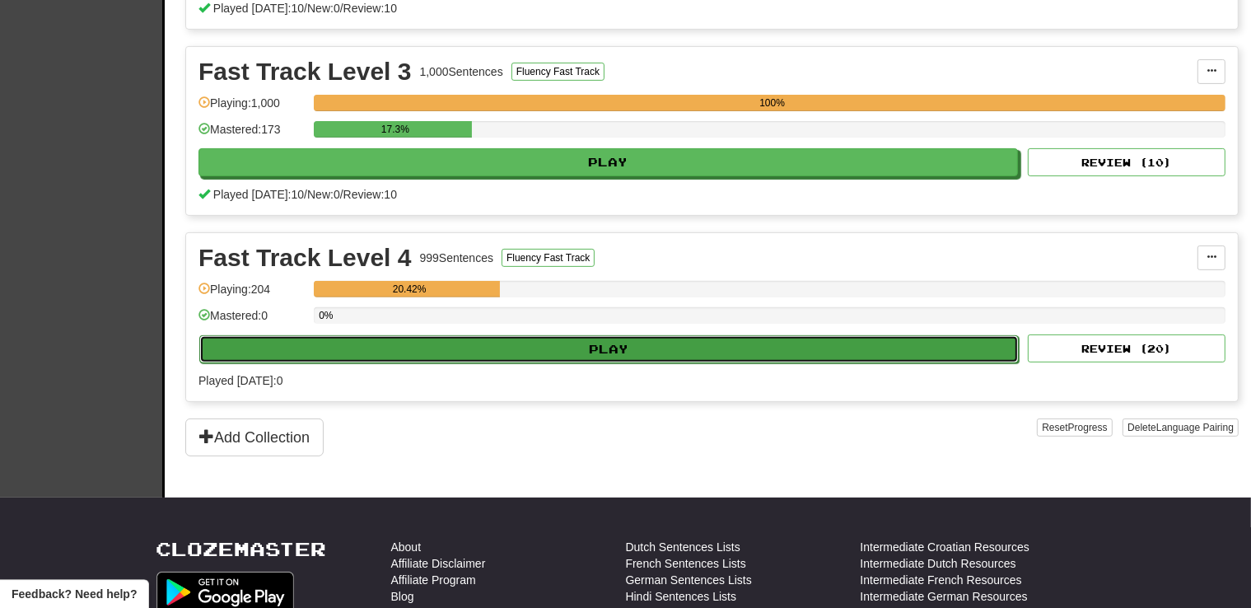
click at [598, 350] on button "Play" at bounding box center [608, 349] width 819 height 28
select select "**"
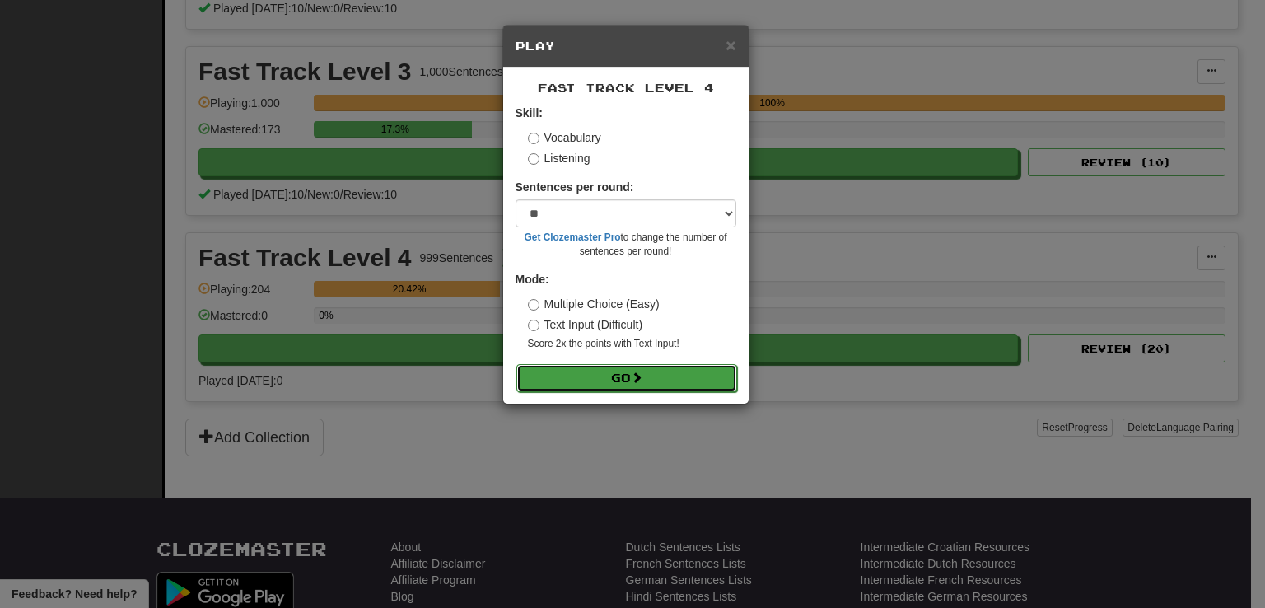
click at [575, 381] on button "Go" at bounding box center [626, 378] width 221 height 28
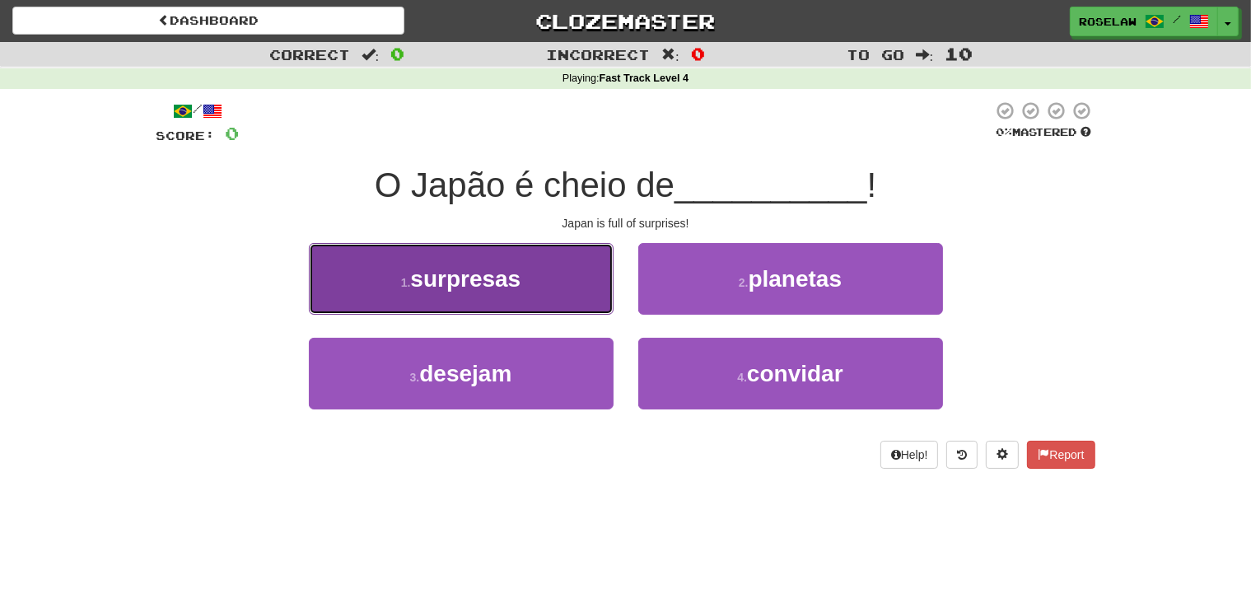
click at [543, 291] on button "1 . surpresas" at bounding box center [461, 279] width 305 height 72
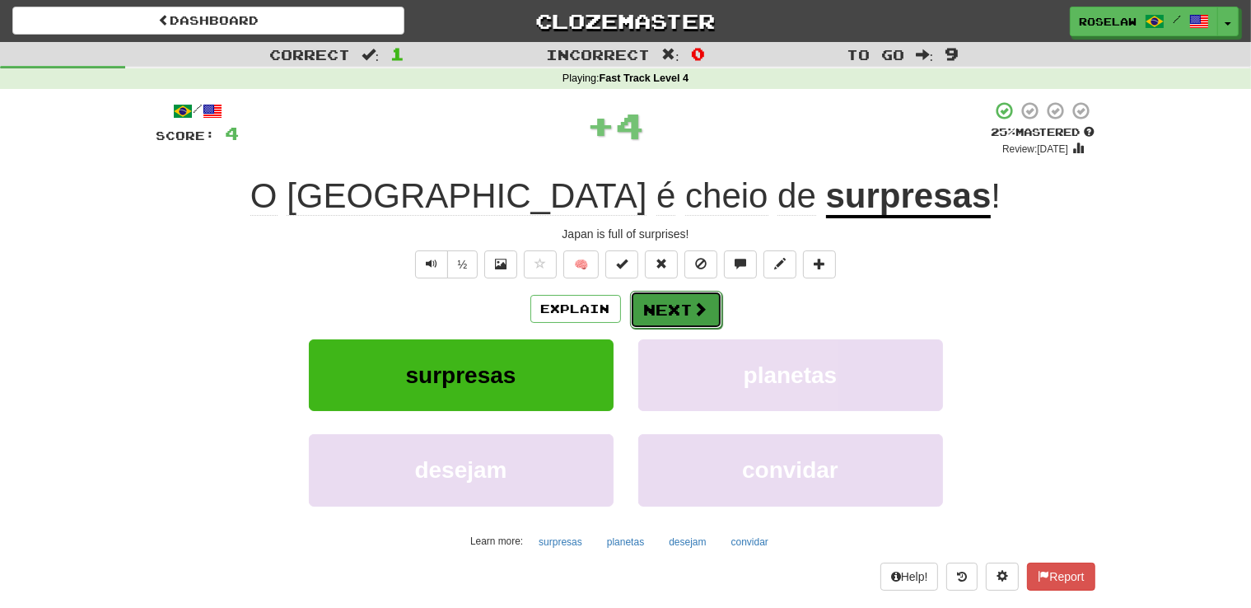
click at [664, 306] on button "Next" at bounding box center [676, 310] width 92 height 38
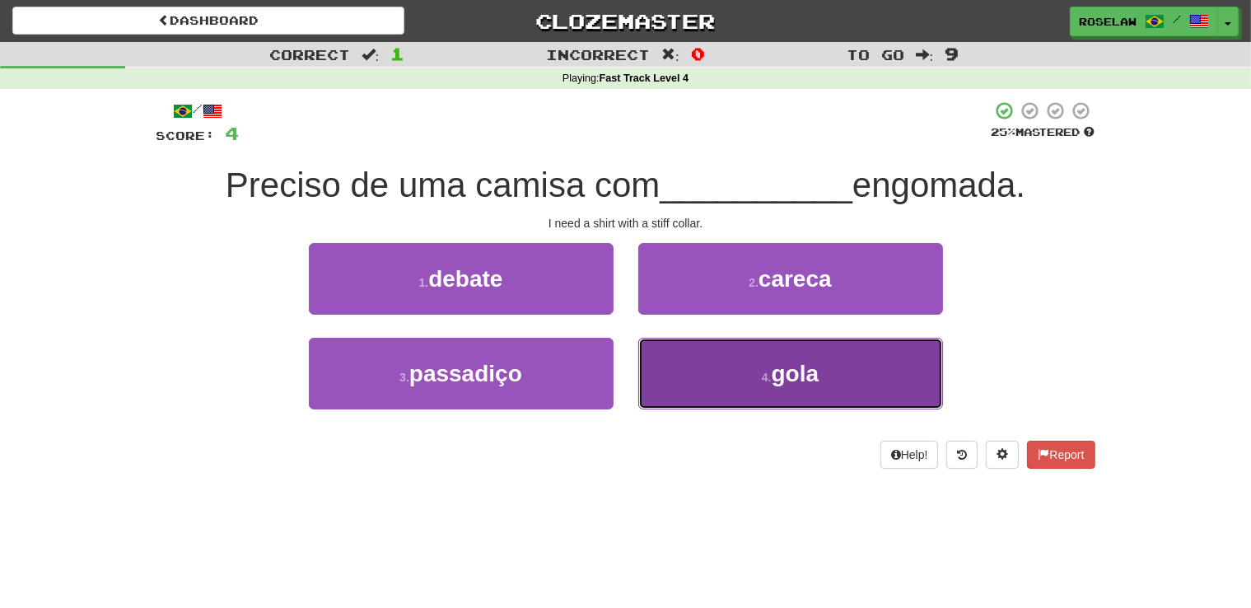
click at [706, 380] on button "4 . gola" at bounding box center [790, 374] width 305 height 72
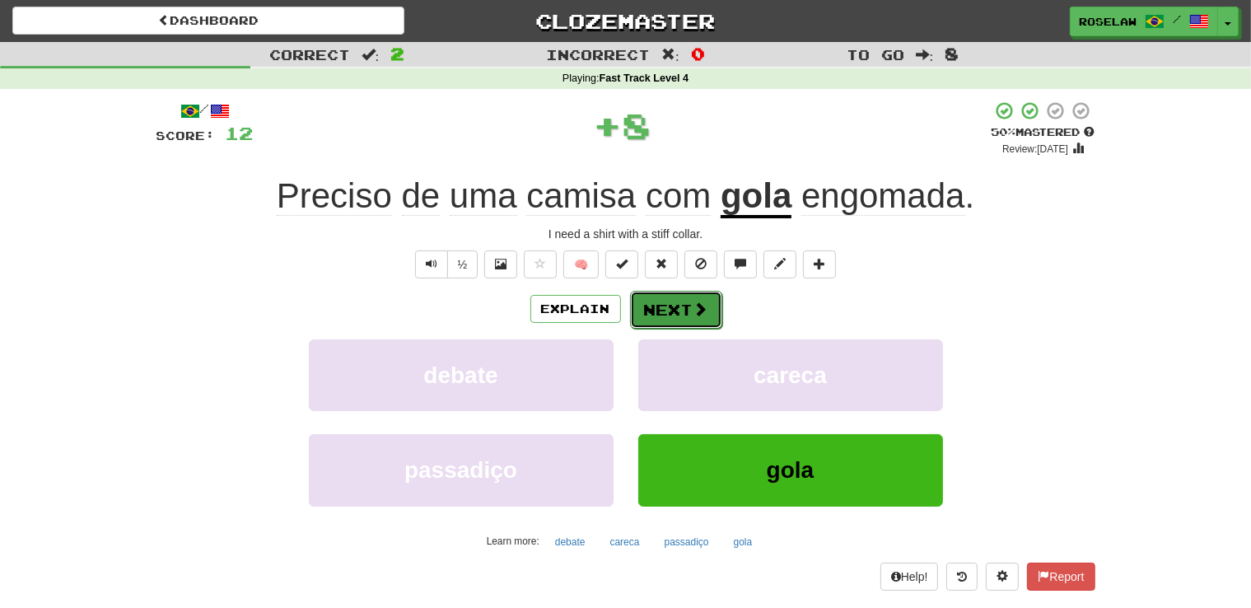
click at [672, 305] on button "Next" at bounding box center [676, 310] width 92 height 38
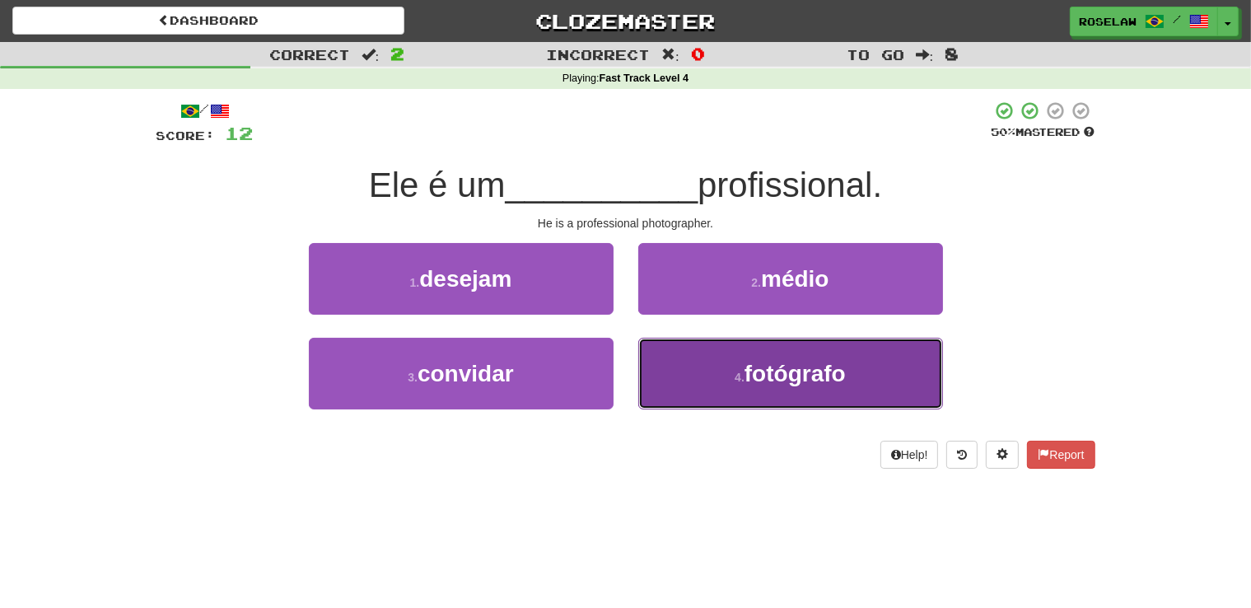
click at [697, 374] on button "4 . fotógrafo" at bounding box center [790, 374] width 305 height 72
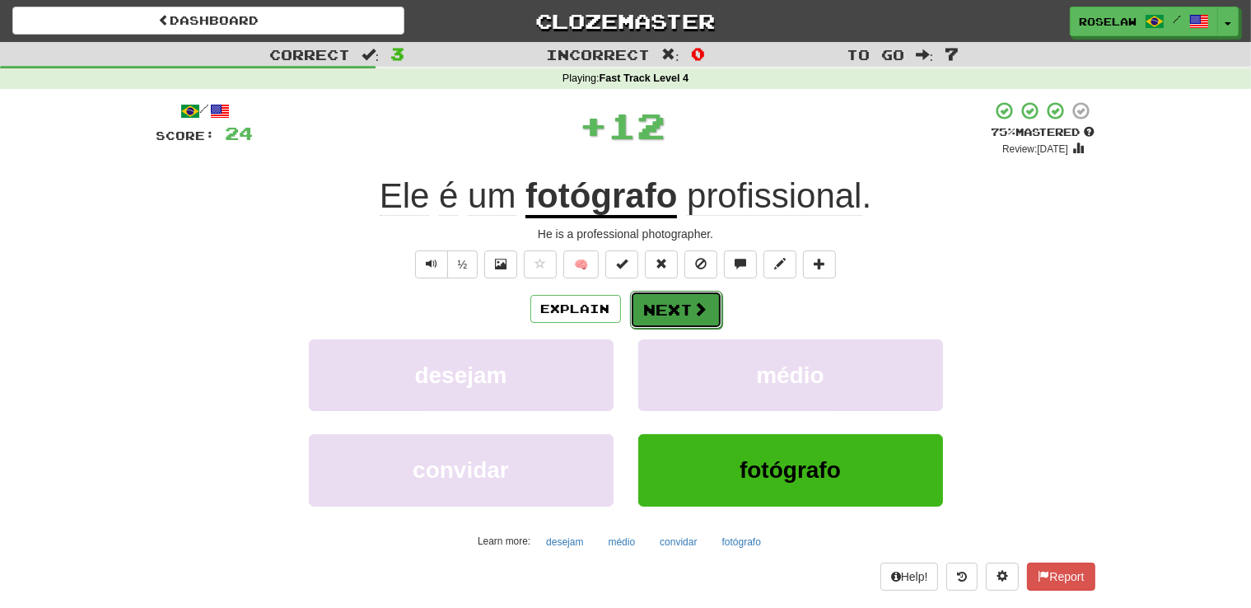
click at [655, 305] on button "Next" at bounding box center [676, 310] width 92 height 38
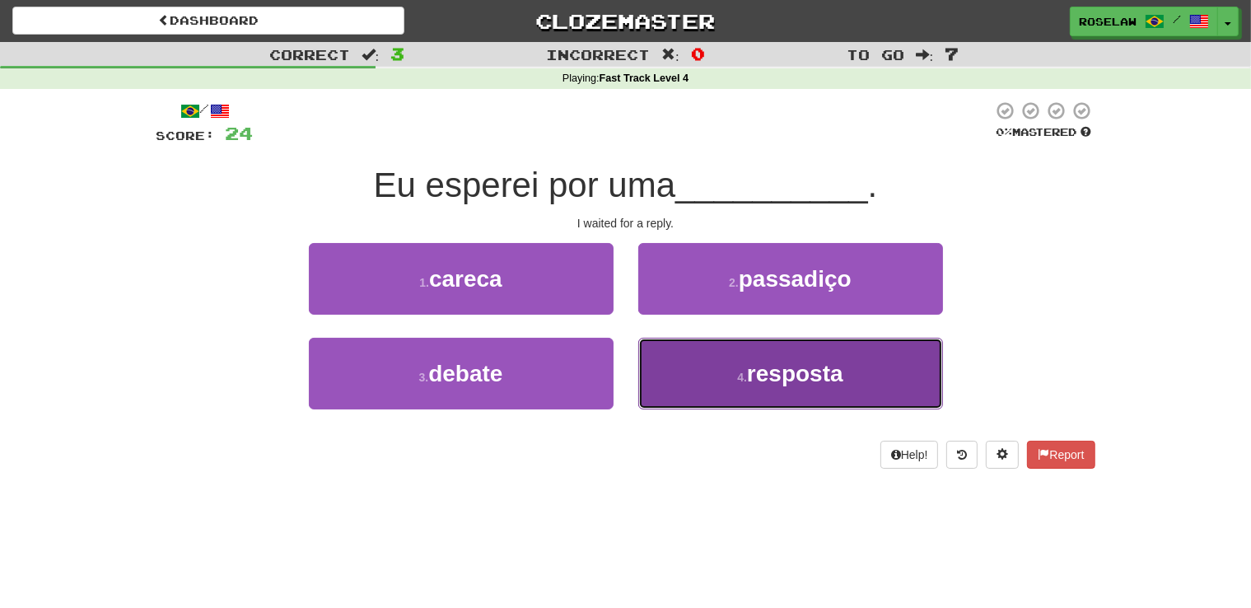
click at [707, 385] on button "4 . resposta" at bounding box center [790, 374] width 305 height 72
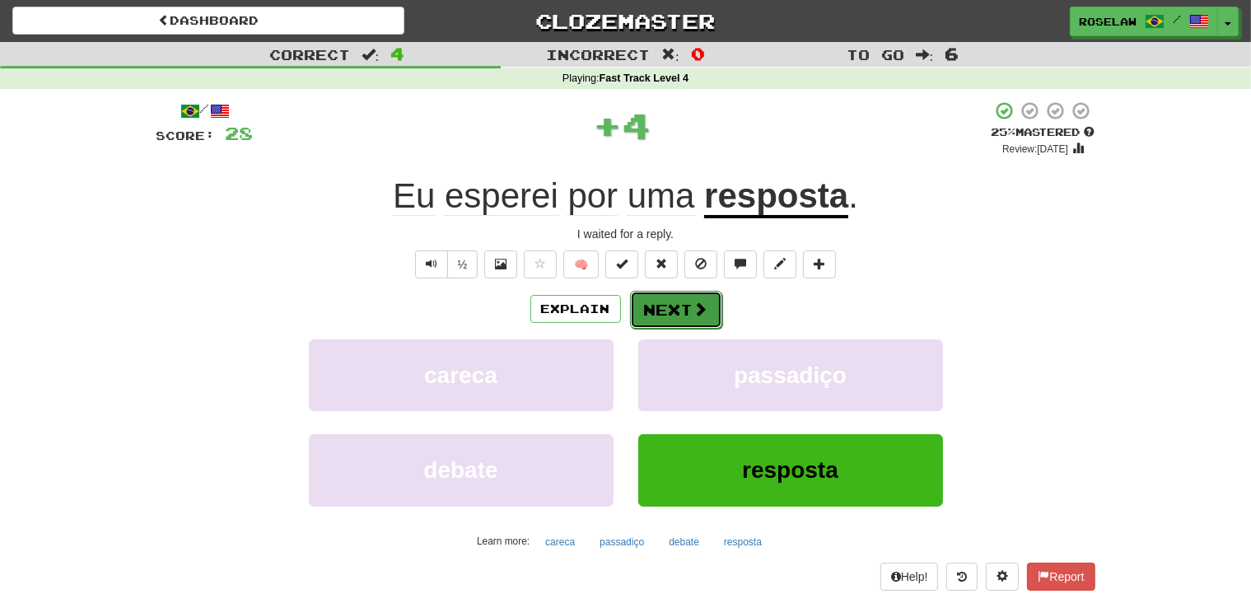
click at [688, 312] on button "Next" at bounding box center [676, 310] width 92 height 38
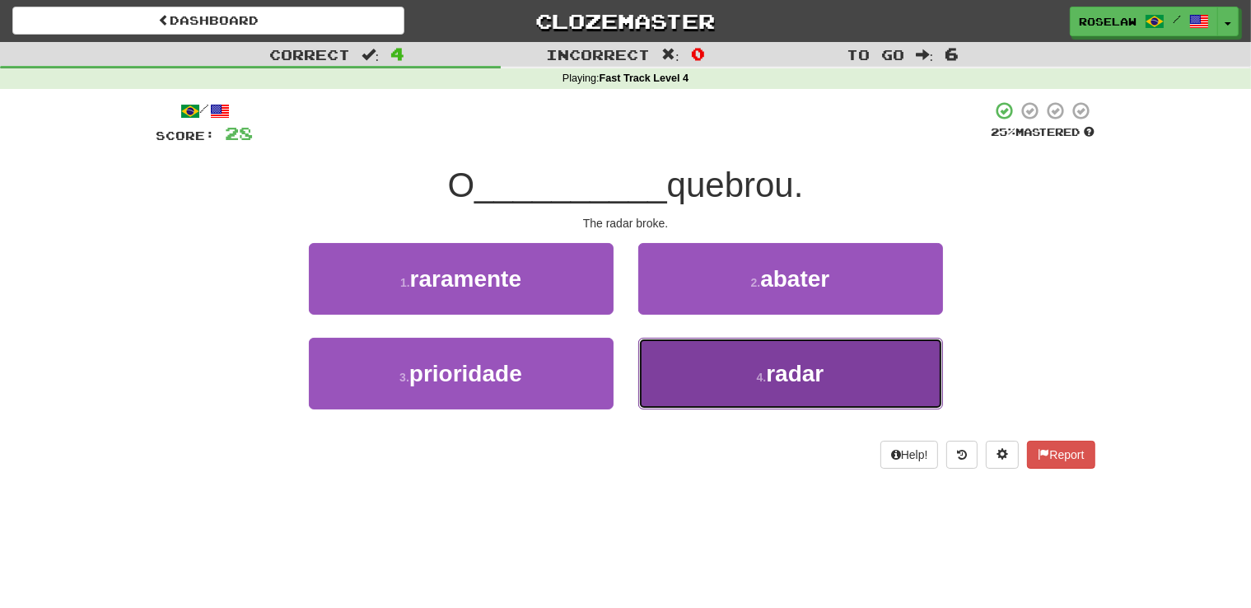
click at [698, 392] on button "4 . radar" at bounding box center [790, 374] width 305 height 72
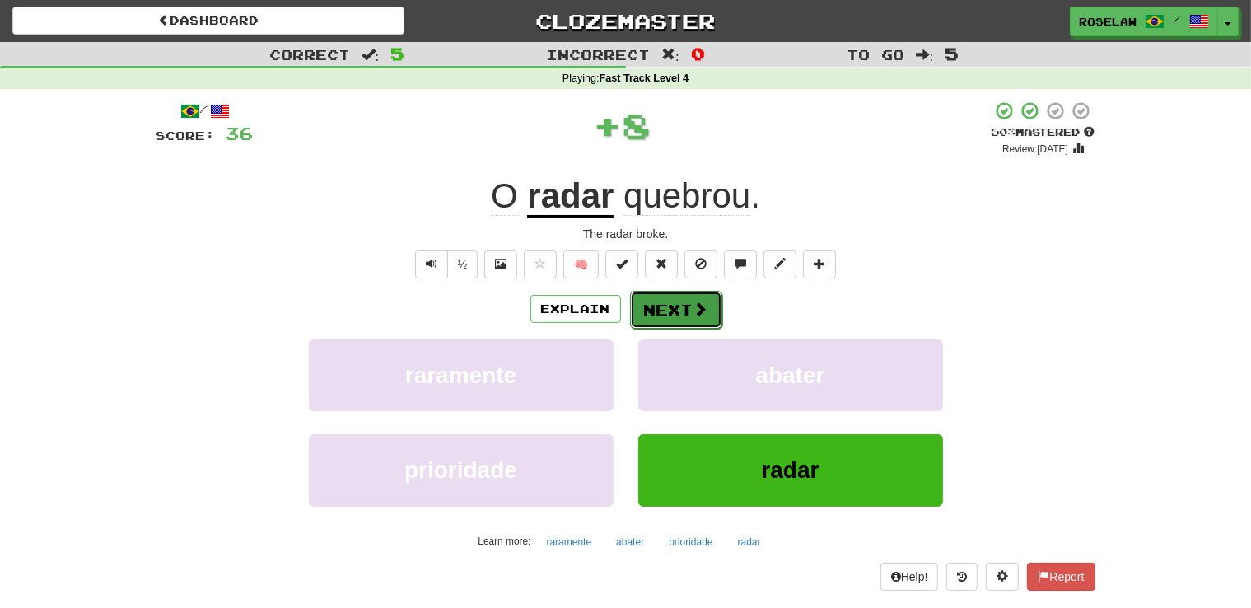
click at [657, 301] on button "Next" at bounding box center [676, 310] width 92 height 38
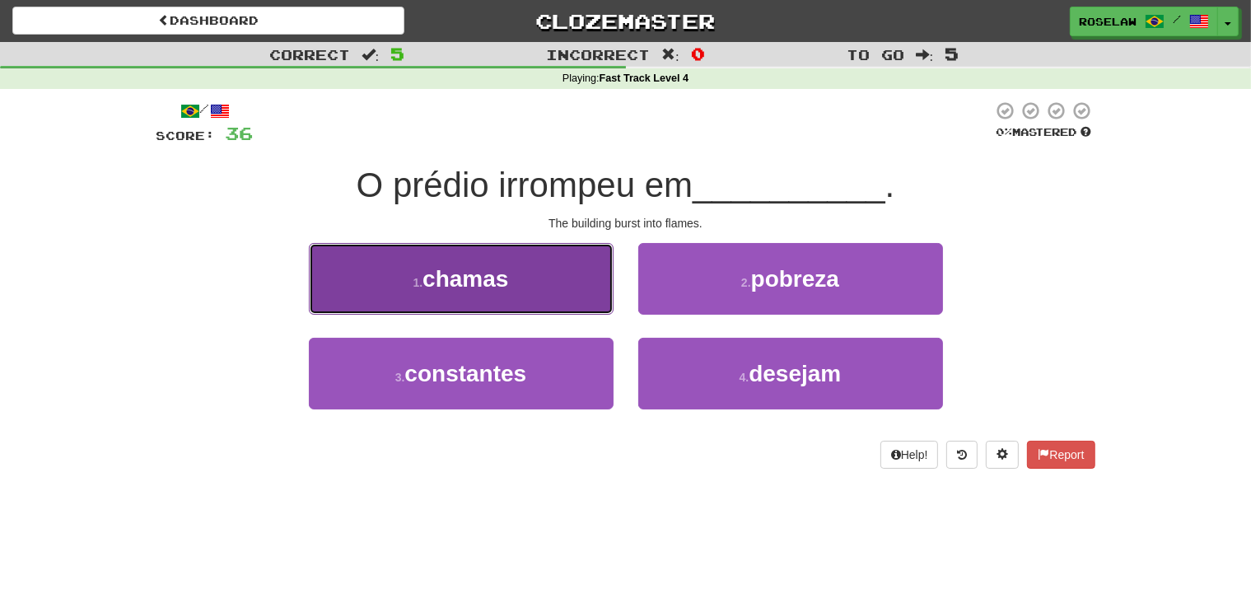
click at [539, 286] on button "1 . chamas" at bounding box center [461, 279] width 305 height 72
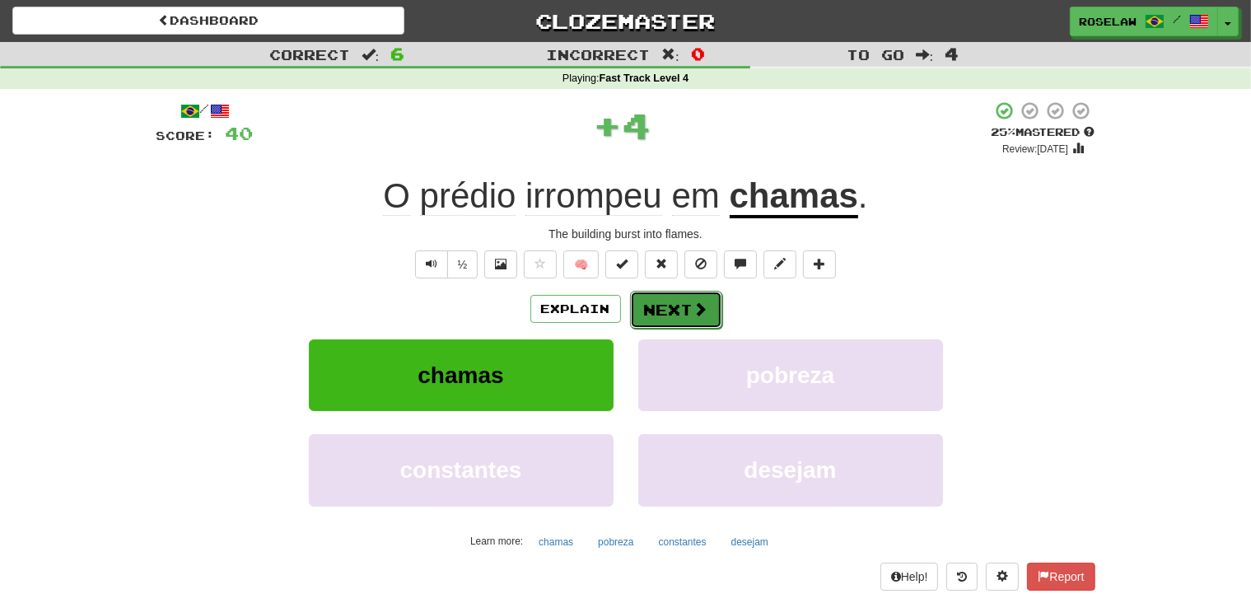
click at [667, 316] on button "Next" at bounding box center [676, 310] width 92 height 38
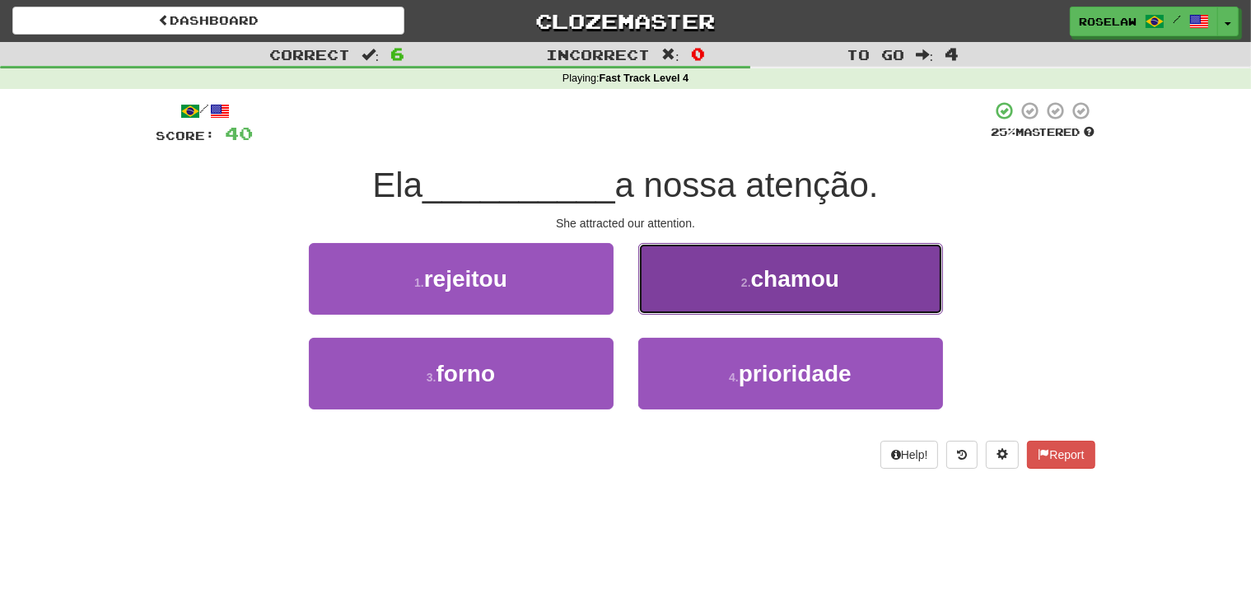
click at [692, 281] on button "2 . chamou" at bounding box center [790, 279] width 305 height 72
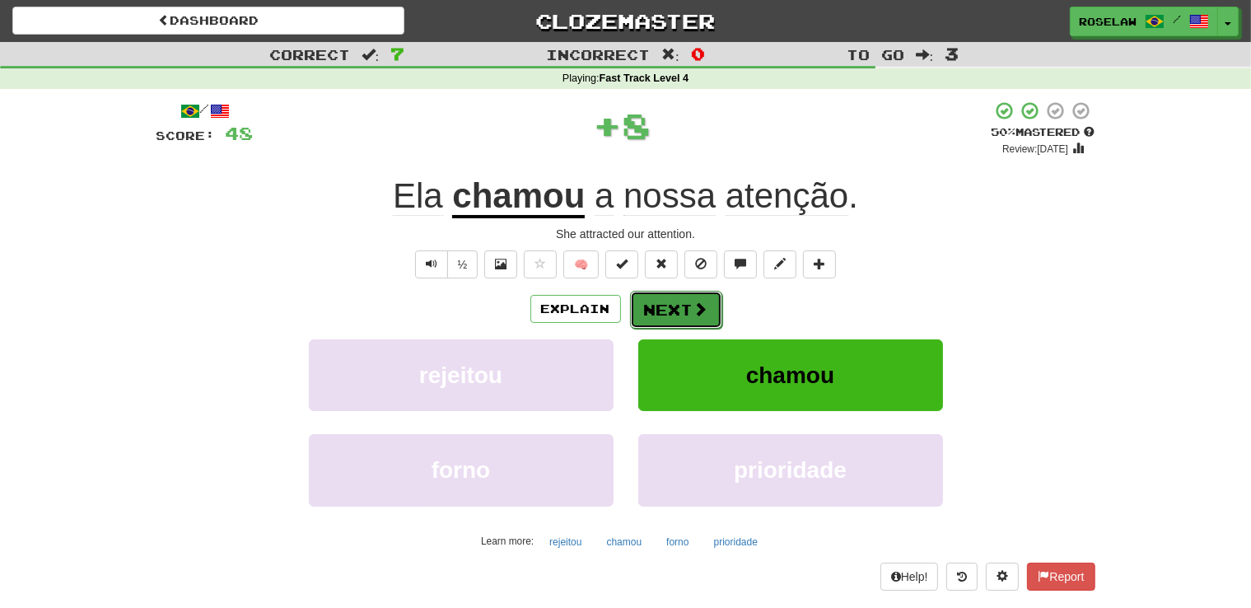
click at [667, 307] on button "Next" at bounding box center [676, 310] width 92 height 38
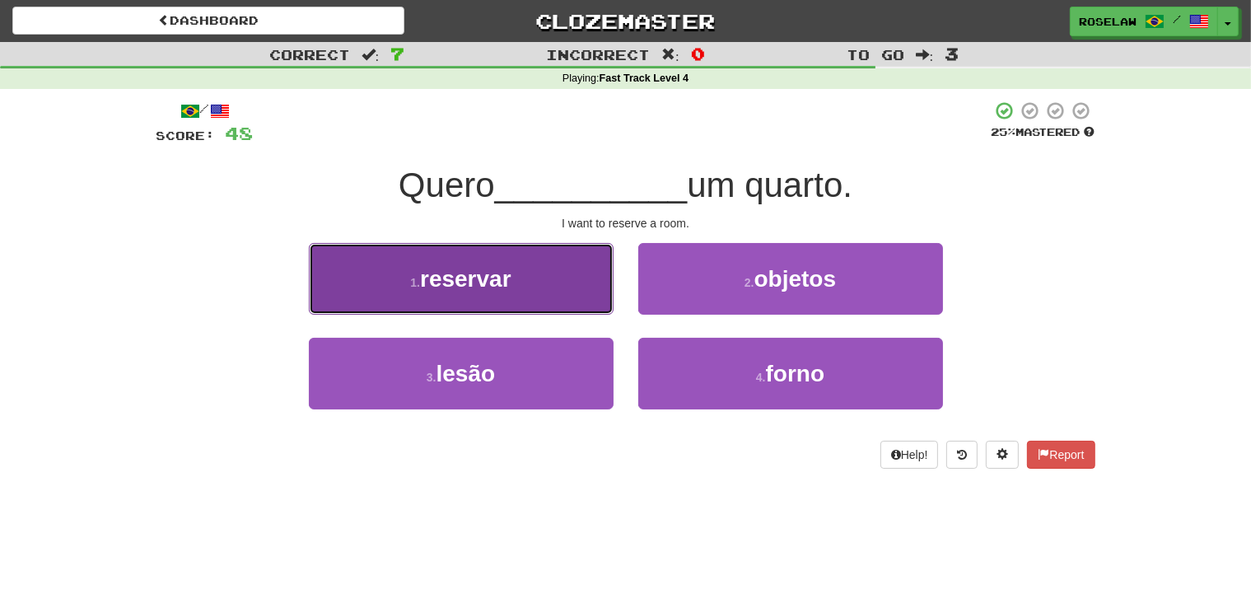
click at [558, 292] on button "1 . reservar" at bounding box center [461, 279] width 305 height 72
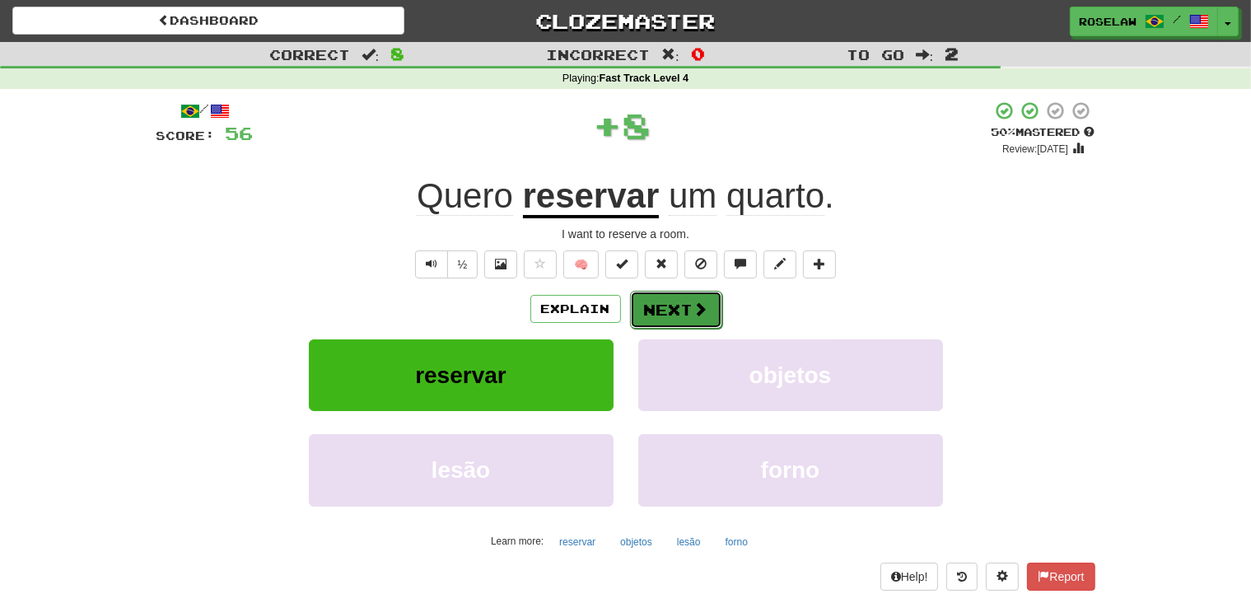
click at [667, 306] on button "Next" at bounding box center [676, 310] width 92 height 38
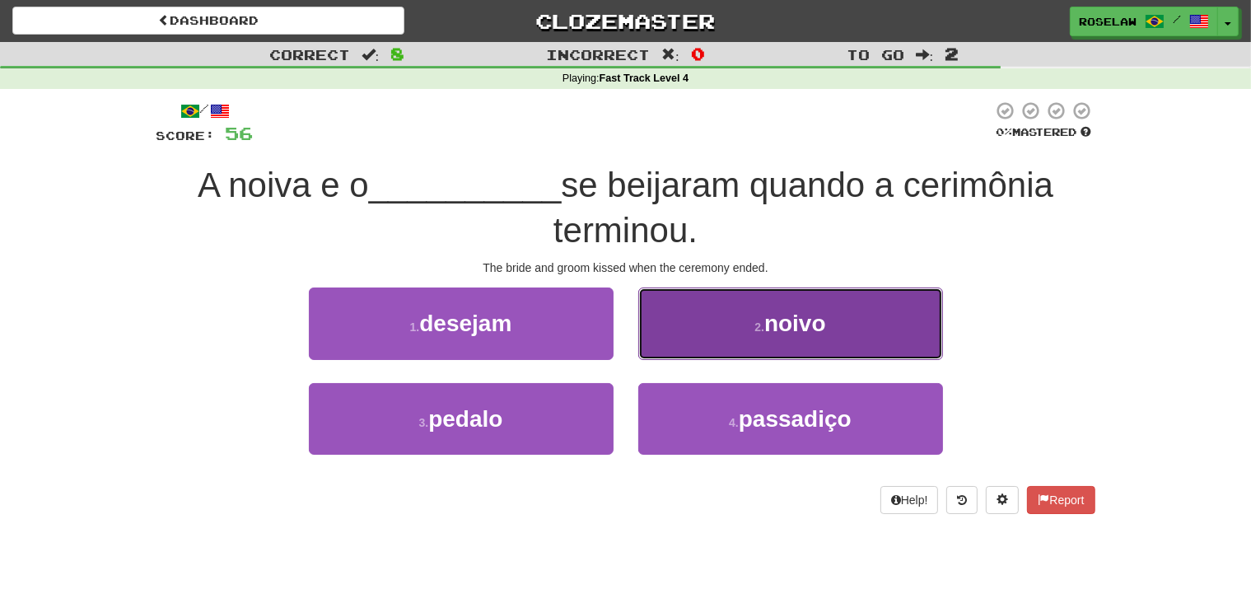
click at [717, 321] on button "2 . noivo" at bounding box center [790, 323] width 305 height 72
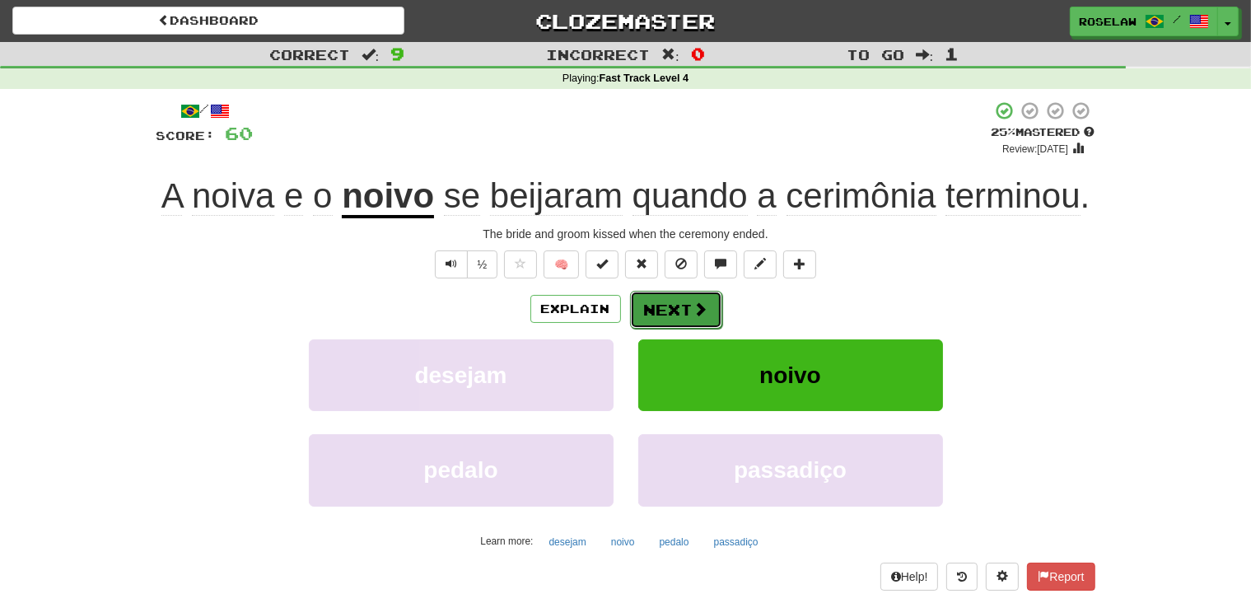
click at [670, 306] on button "Next" at bounding box center [676, 310] width 92 height 38
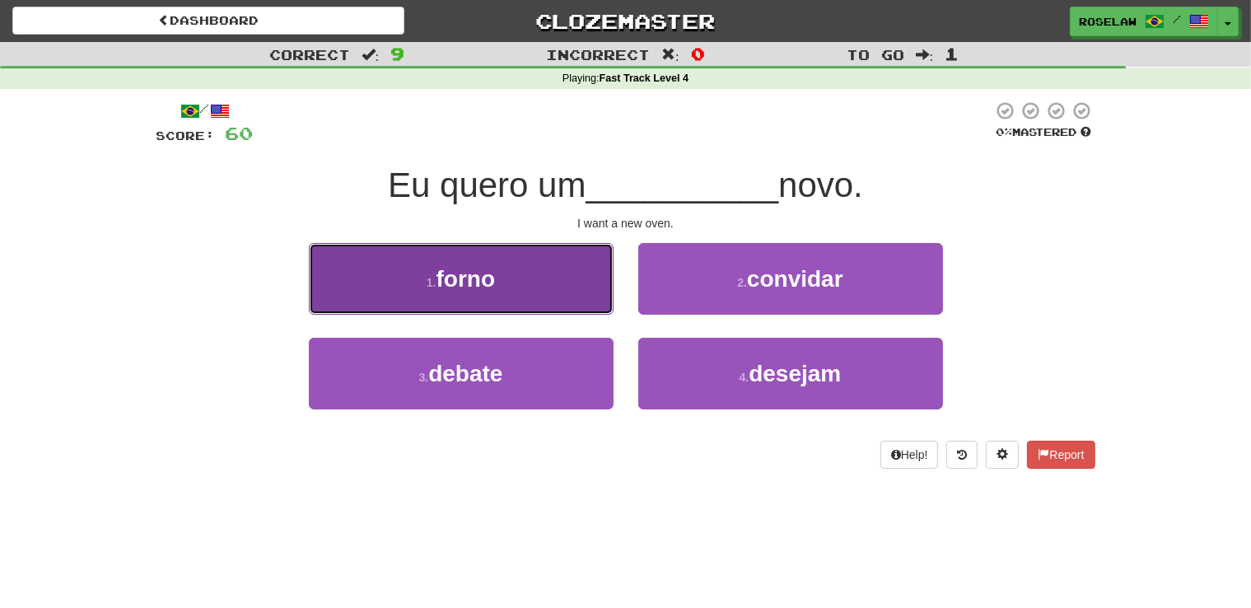
click at [545, 276] on button "1 . forno" at bounding box center [461, 279] width 305 height 72
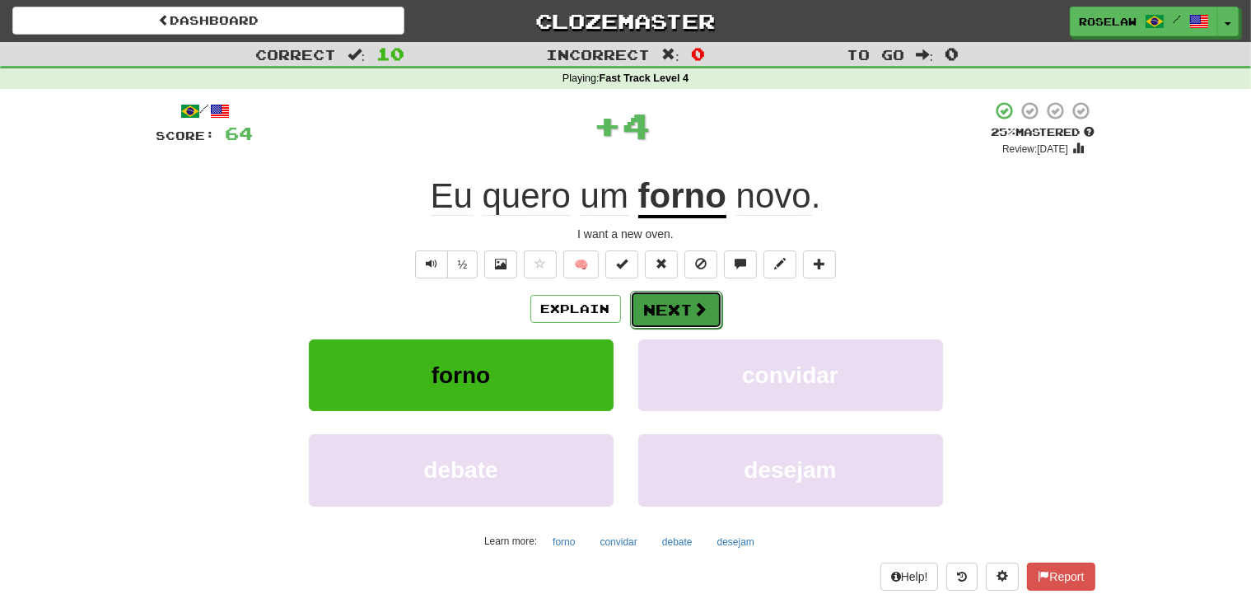
click at [663, 309] on button "Next" at bounding box center [676, 310] width 92 height 38
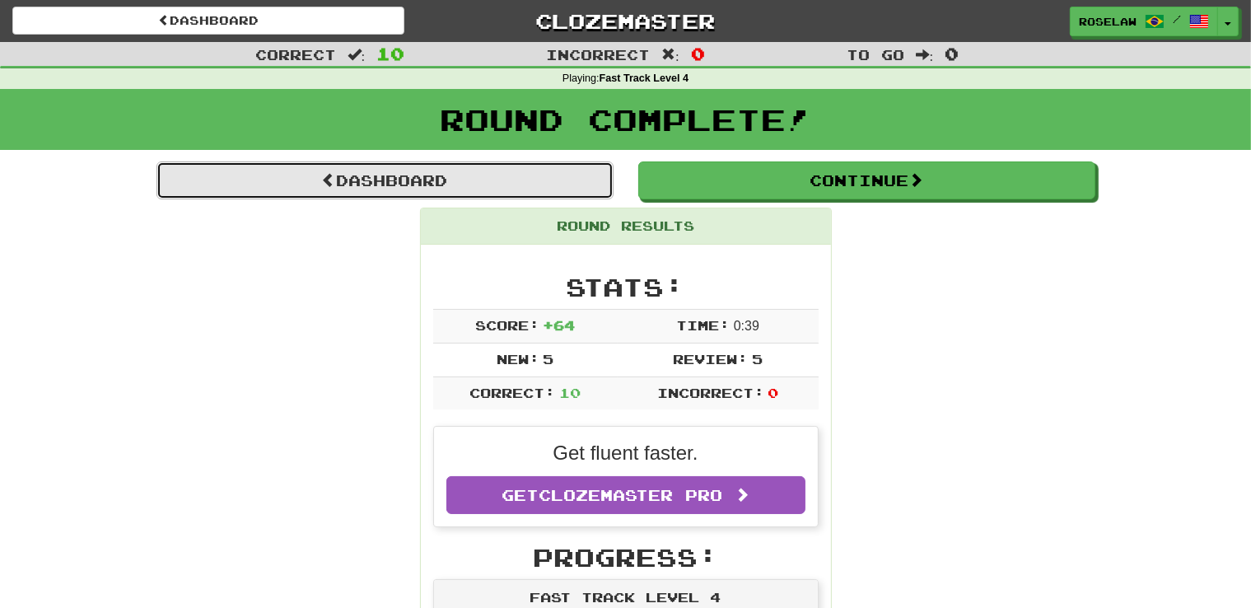
click at [517, 177] on link "Dashboard" at bounding box center [384, 180] width 457 height 38
